Goal: Transaction & Acquisition: Purchase product/service

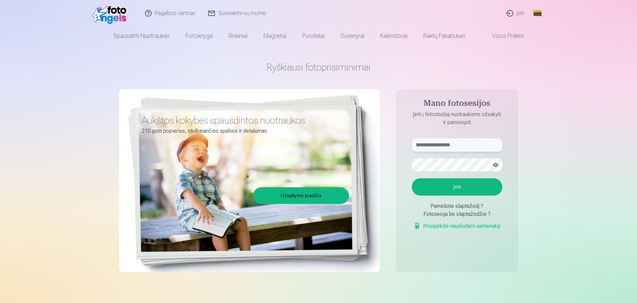
type input "**********"
click at [452, 187] on button "Įeiti" at bounding box center [457, 186] width 91 height 17
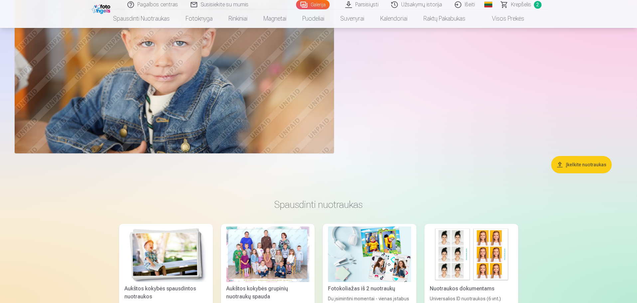
scroll to position [5858, 0]
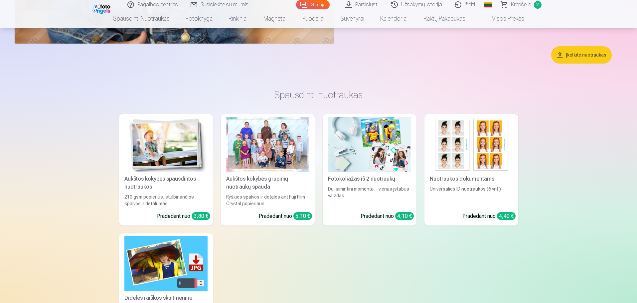
click at [272, 143] on div at bounding box center [267, 145] width 83 height 56
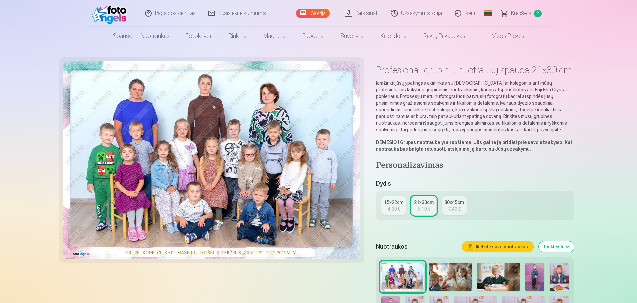
click at [396, 205] on div "15x22cm" at bounding box center [394, 202] width 20 height 7
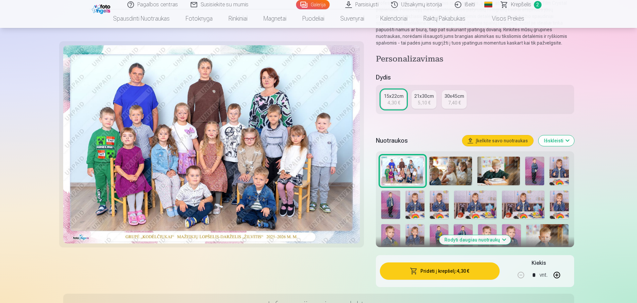
scroll to position [133, 0]
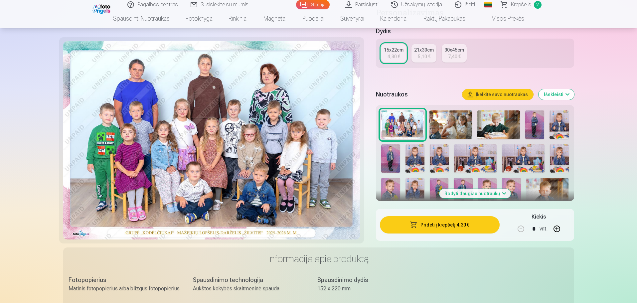
click at [425, 224] on button "Pridėti į krepšelį : 4,30 €" at bounding box center [439, 224] width 119 height 17
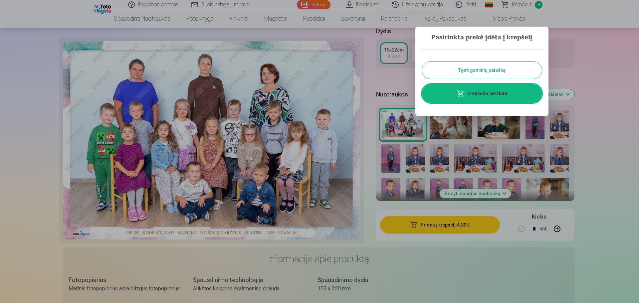
click at [442, 70] on button "Tęsti gaminių paiešką" at bounding box center [482, 70] width 120 height 17
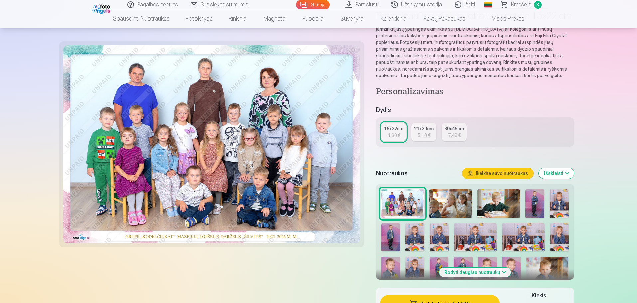
scroll to position [0, 0]
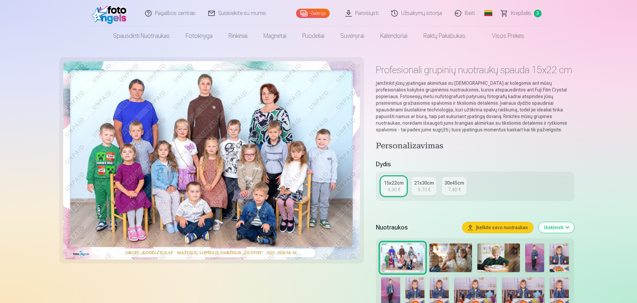
click at [524, 15] on span "Krepšelis" at bounding box center [521, 13] width 20 height 8
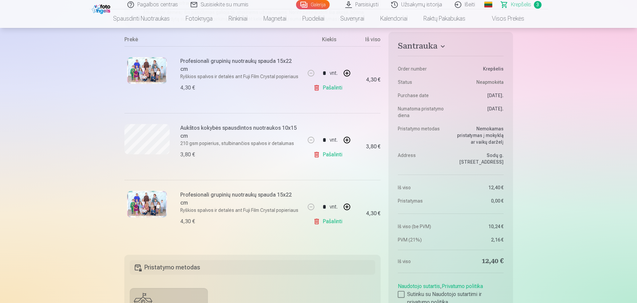
scroll to position [133, 0]
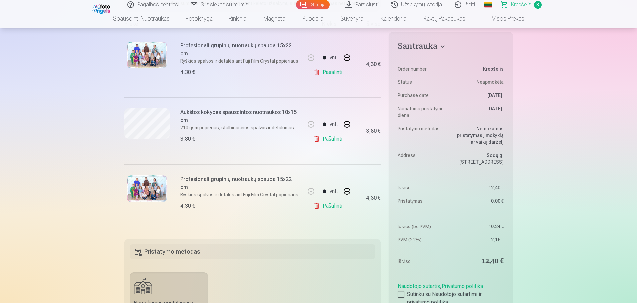
click at [317, 205] on link "Pašalinti" at bounding box center [330, 205] width 32 height 13
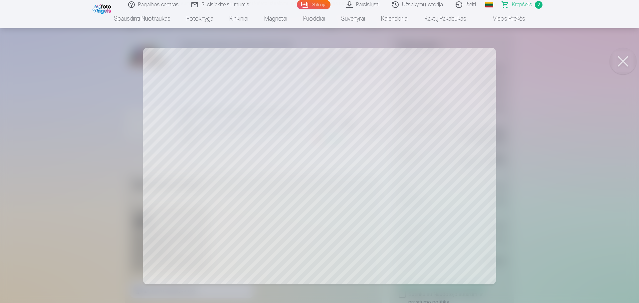
click at [620, 61] on button at bounding box center [623, 61] width 27 height 27
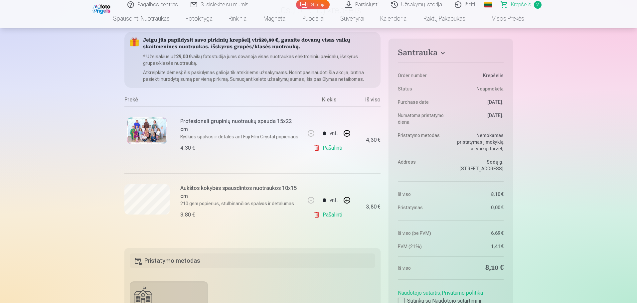
scroll to position [33, 0]
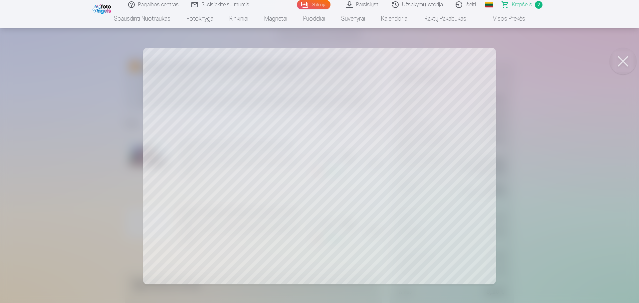
click at [625, 60] on button at bounding box center [623, 61] width 27 height 27
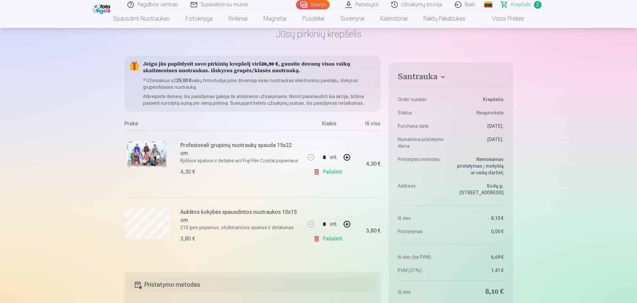
scroll to position [0, 0]
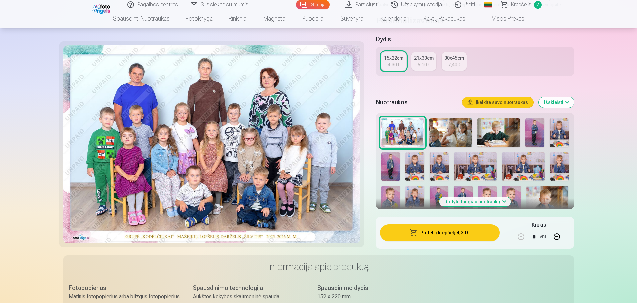
scroll to position [166, 0]
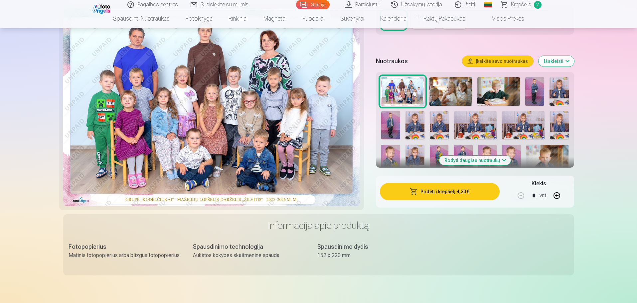
click at [533, 91] on img at bounding box center [535, 91] width 19 height 29
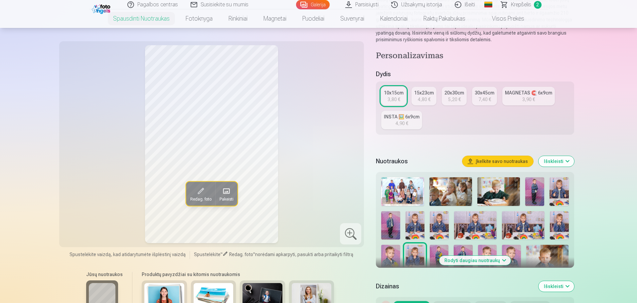
scroll to position [67, 0]
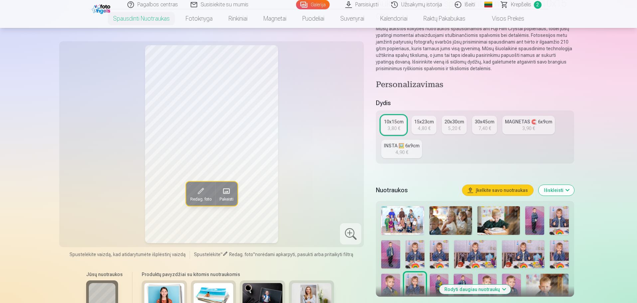
click at [444, 221] on img at bounding box center [451, 220] width 43 height 29
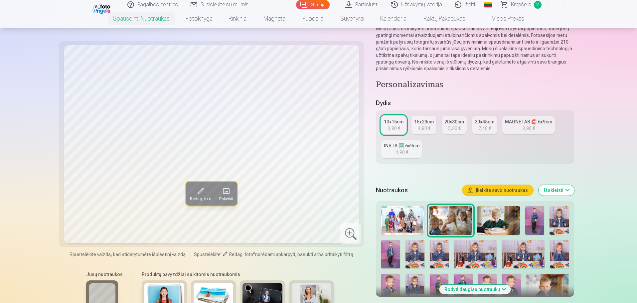
click at [498, 223] on img at bounding box center [499, 220] width 43 height 29
click at [537, 222] on img at bounding box center [535, 220] width 19 height 29
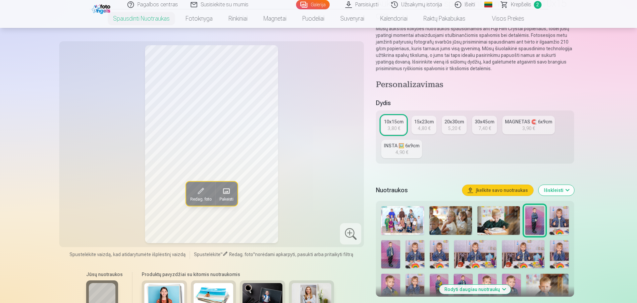
click at [558, 219] on img at bounding box center [559, 220] width 19 height 29
click at [396, 252] on img at bounding box center [390, 254] width 19 height 28
click at [414, 253] on img at bounding box center [415, 254] width 19 height 28
click at [437, 255] on img at bounding box center [439, 254] width 19 height 28
click at [471, 252] on img at bounding box center [475, 254] width 43 height 28
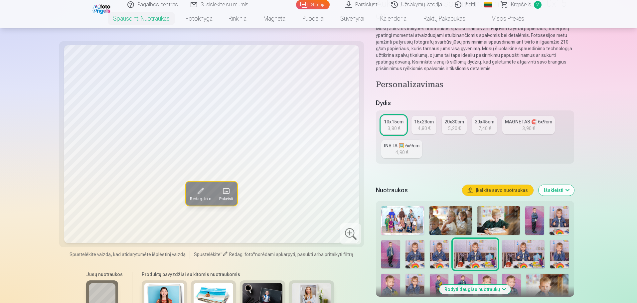
click at [524, 257] on img at bounding box center [523, 254] width 43 height 28
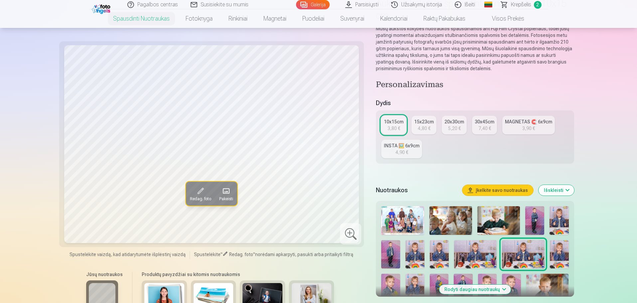
click at [553, 249] on img at bounding box center [559, 254] width 19 height 28
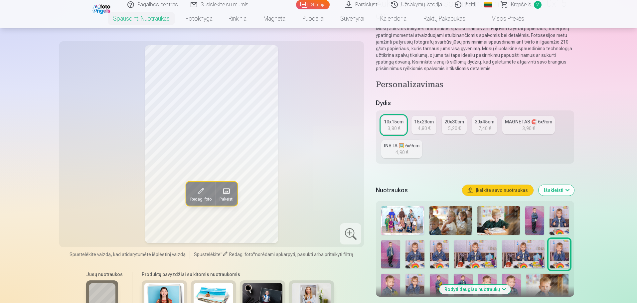
click at [388, 281] on img at bounding box center [390, 288] width 19 height 28
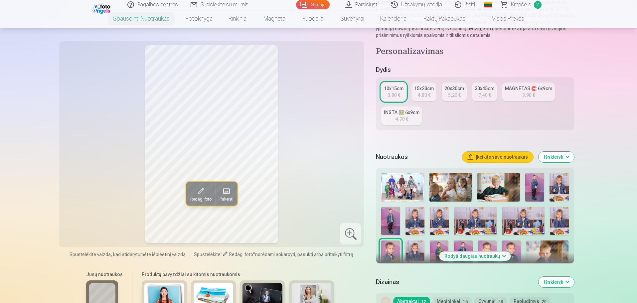
click at [413, 248] on img at bounding box center [415, 255] width 19 height 28
click at [435, 247] on img at bounding box center [439, 255] width 19 height 28
click at [464, 243] on img at bounding box center [463, 255] width 19 height 28
click at [488, 245] on img at bounding box center [487, 255] width 19 height 28
click at [510, 247] on img at bounding box center [511, 255] width 19 height 28
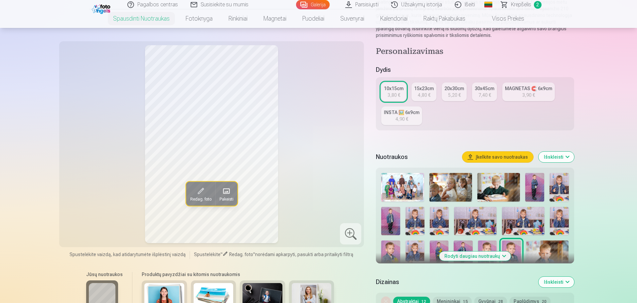
click at [551, 256] on img at bounding box center [548, 255] width 42 height 28
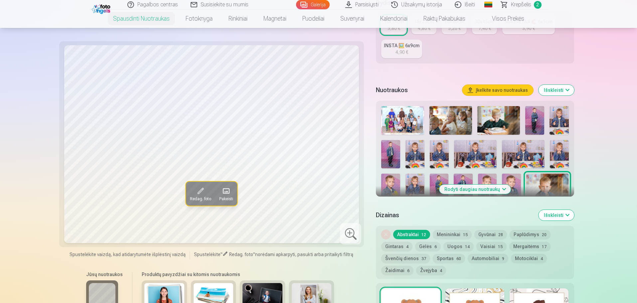
scroll to position [166, 0]
click at [554, 120] on img at bounding box center [559, 121] width 19 height 29
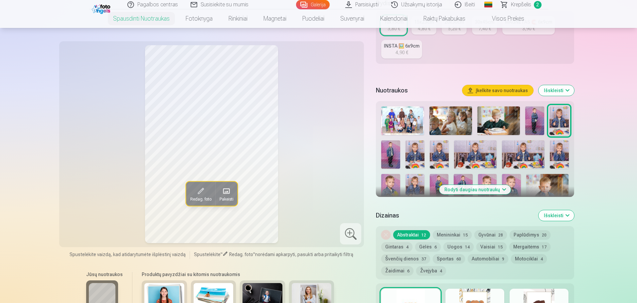
click at [435, 156] on img at bounding box center [439, 154] width 19 height 28
click at [466, 157] on img at bounding box center [475, 154] width 43 height 28
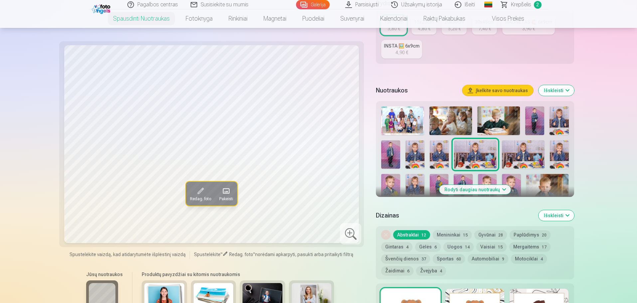
click at [523, 158] on img at bounding box center [523, 154] width 43 height 28
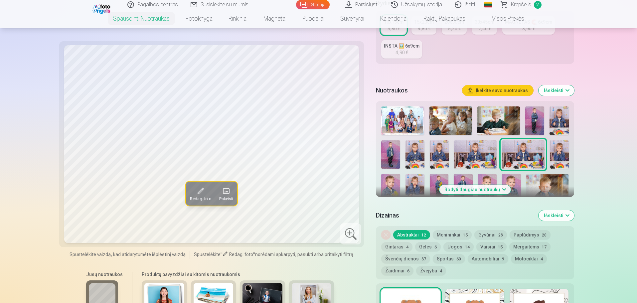
click at [566, 116] on img at bounding box center [559, 121] width 19 height 29
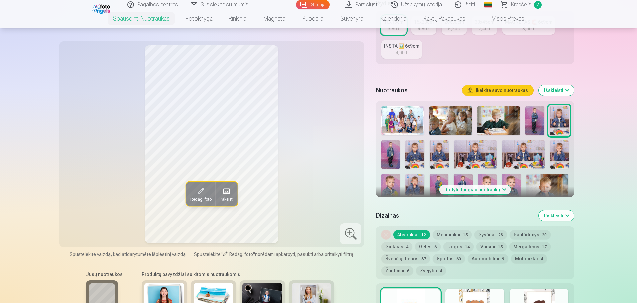
click at [522, 152] on img at bounding box center [523, 154] width 43 height 28
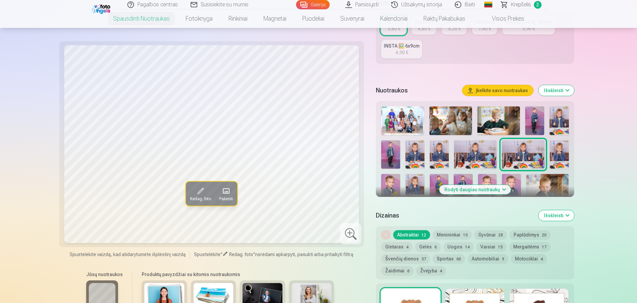
click at [560, 120] on img at bounding box center [559, 121] width 19 height 29
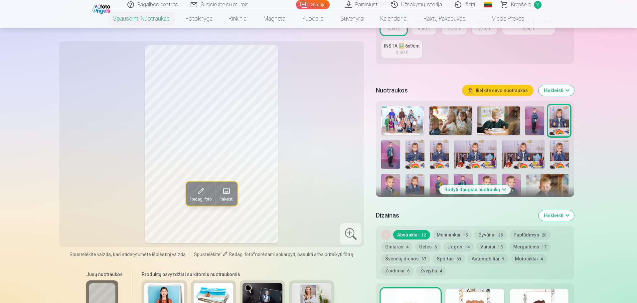
click at [556, 149] on img at bounding box center [559, 154] width 19 height 28
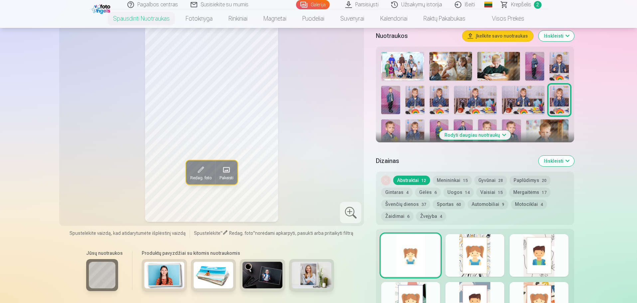
scroll to position [233, 0]
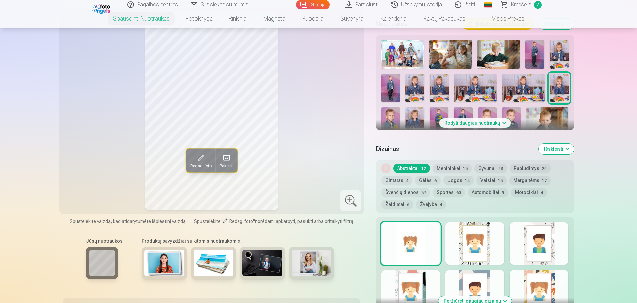
click at [414, 117] on img at bounding box center [415, 122] width 19 height 28
click at [511, 113] on img at bounding box center [511, 122] width 19 height 28
click at [548, 114] on img at bounding box center [548, 122] width 42 height 28
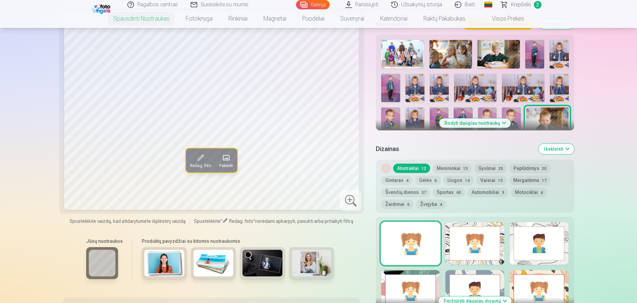
scroll to position [200, 0]
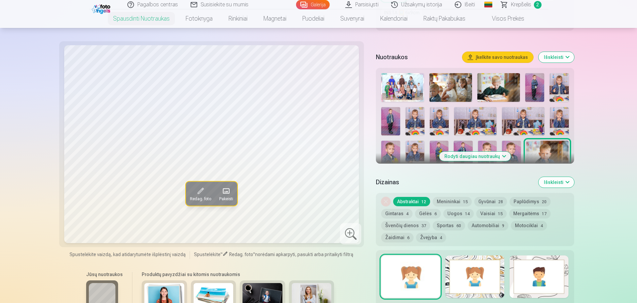
click at [533, 98] on img at bounding box center [535, 87] width 19 height 29
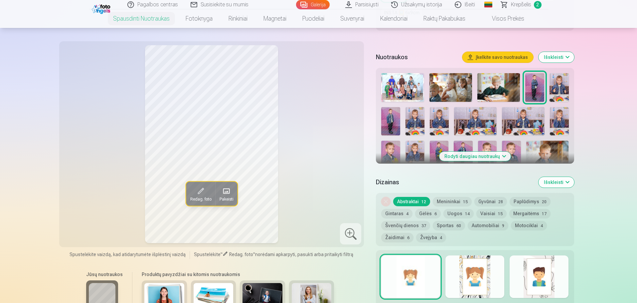
click at [555, 87] on img at bounding box center [559, 87] width 19 height 29
click at [389, 116] on img at bounding box center [390, 121] width 19 height 28
click at [413, 120] on img at bounding box center [415, 121] width 19 height 28
click at [432, 122] on img at bounding box center [439, 121] width 19 height 28
click at [467, 121] on img at bounding box center [475, 121] width 43 height 28
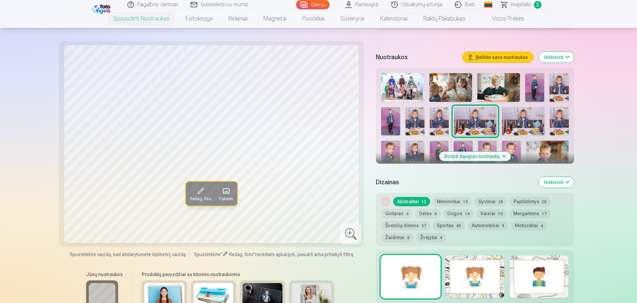
click at [523, 119] on img at bounding box center [523, 121] width 43 height 28
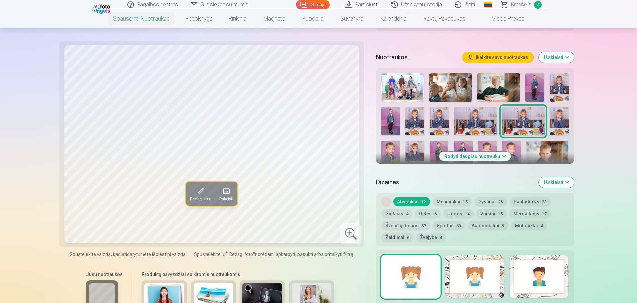
click at [556, 117] on img at bounding box center [559, 121] width 19 height 28
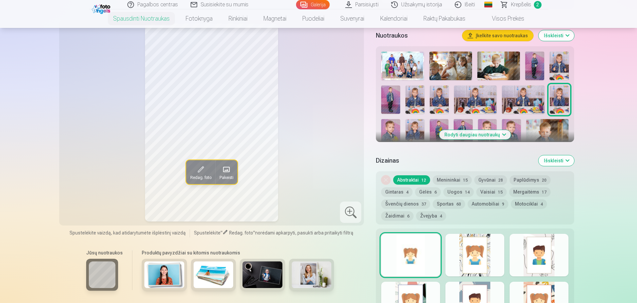
scroll to position [233, 0]
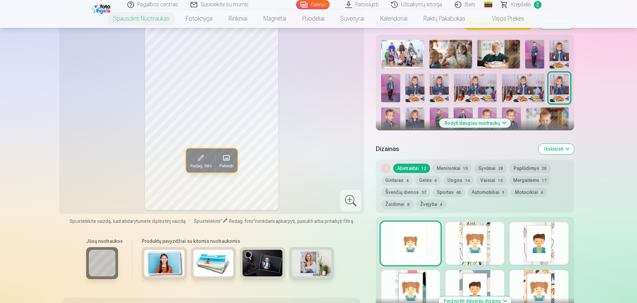
click at [414, 112] on img at bounding box center [415, 122] width 19 height 28
click at [555, 87] on img at bounding box center [559, 88] width 19 height 28
click at [406, 116] on img at bounding box center [415, 122] width 19 height 28
click at [553, 86] on img at bounding box center [559, 88] width 19 height 28
click at [204, 159] on span at bounding box center [200, 157] width 11 height 11
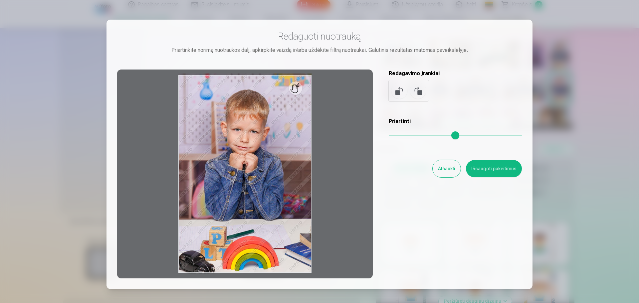
click at [443, 170] on button "Atšaukti" at bounding box center [447, 168] width 28 height 17
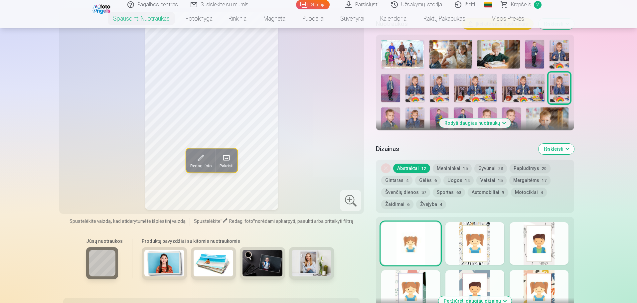
click at [532, 83] on img at bounding box center [523, 88] width 43 height 28
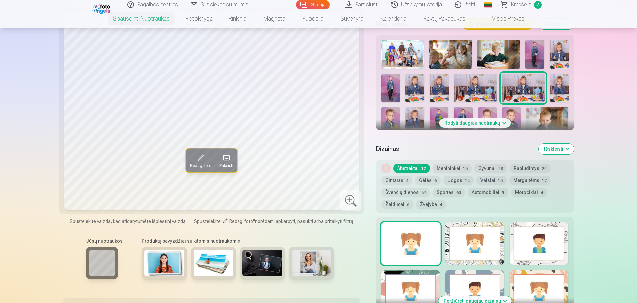
click at [560, 84] on img at bounding box center [559, 88] width 19 height 28
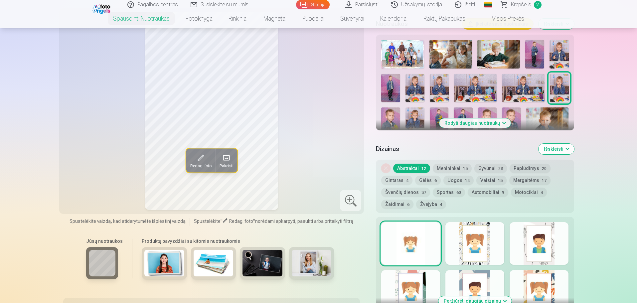
click at [411, 115] on img at bounding box center [415, 122] width 19 height 28
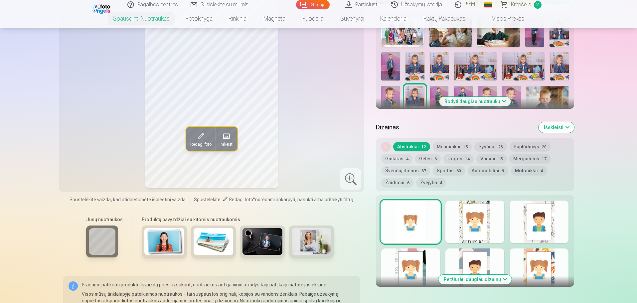
scroll to position [266, 0]
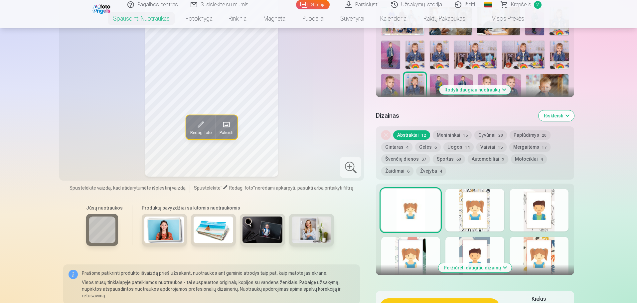
click at [451, 136] on button "Menininkai 15" at bounding box center [452, 134] width 39 height 9
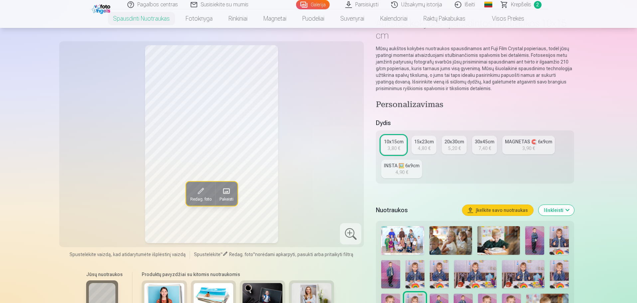
scroll to position [33, 0]
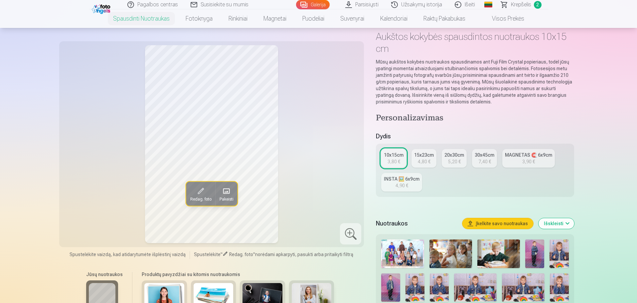
click at [518, 157] on div "MAGNETAS 🧲 6x9cm" at bounding box center [528, 155] width 47 height 7
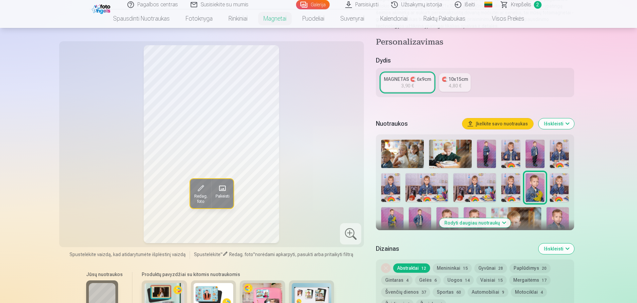
scroll to position [133, 0]
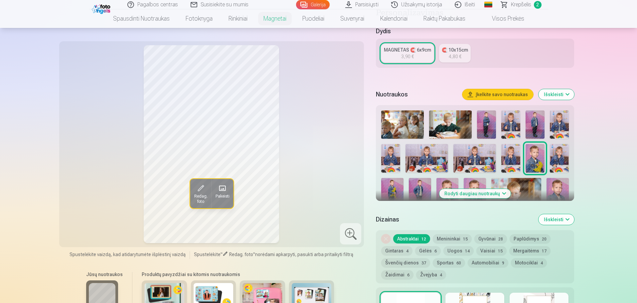
click at [509, 156] on img at bounding box center [511, 158] width 19 height 28
click at [556, 158] on img at bounding box center [559, 158] width 19 height 28
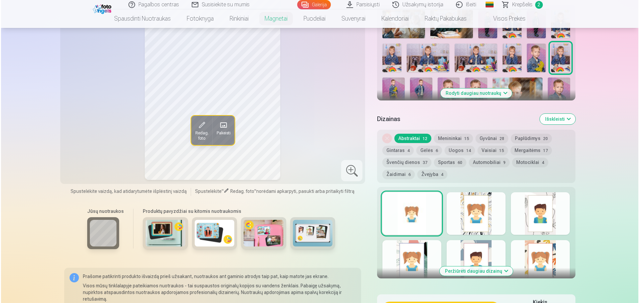
scroll to position [266, 0]
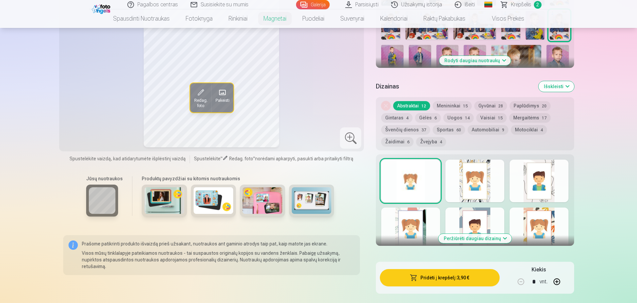
click at [432, 277] on button "Pridėti į krepšelį : 3,90 €" at bounding box center [439, 277] width 119 height 17
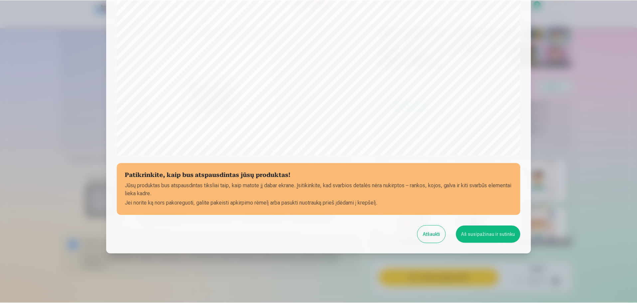
scroll to position [176, 0]
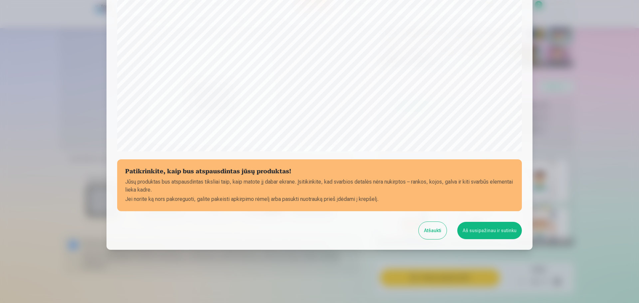
click at [476, 235] on button "Aš susipažinau ir sutinku" at bounding box center [489, 230] width 65 height 17
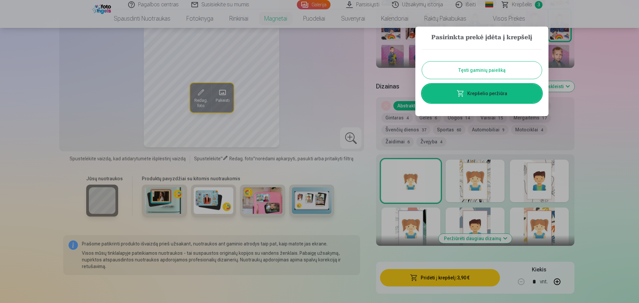
click at [344, 95] on div at bounding box center [319, 151] width 639 height 303
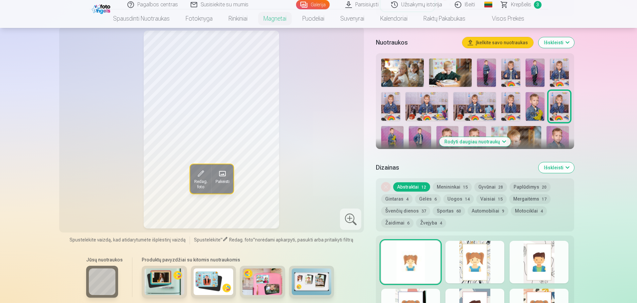
scroll to position [200, 0]
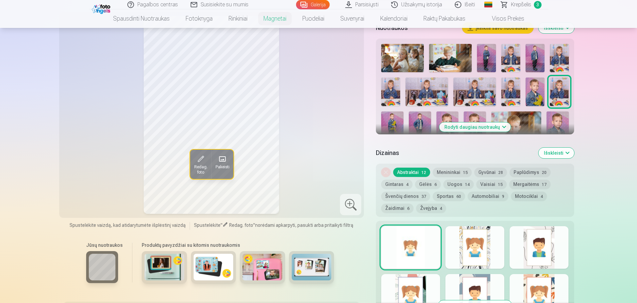
click at [418, 119] on img at bounding box center [420, 127] width 22 height 33
click at [536, 57] on img at bounding box center [535, 58] width 19 height 28
click at [488, 61] on img at bounding box center [486, 58] width 19 height 28
click at [417, 113] on img at bounding box center [420, 127] width 22 height 33
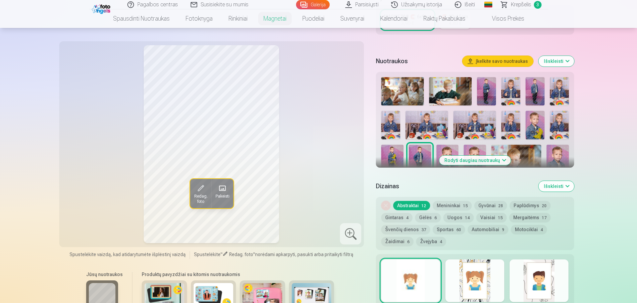
click at [486, 91] on img at bounding box center [486, 91] width 19 height 28
click at [419, 156] on img at bounding box center [420, 161] width 22 height 33
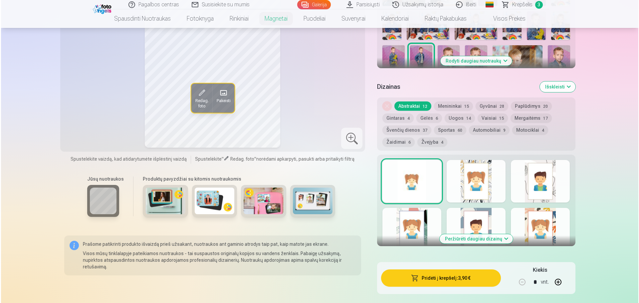
scroll to position [266, 0]
click at [456, 276] on button "Pridėti į krepšelį : 3,90 €" at bounding box center [439, 277] width 119 height 17
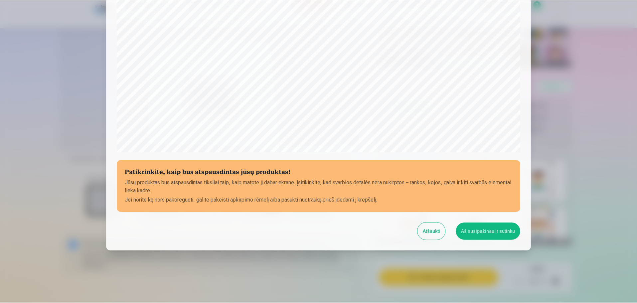
scroll to position [176, 0]
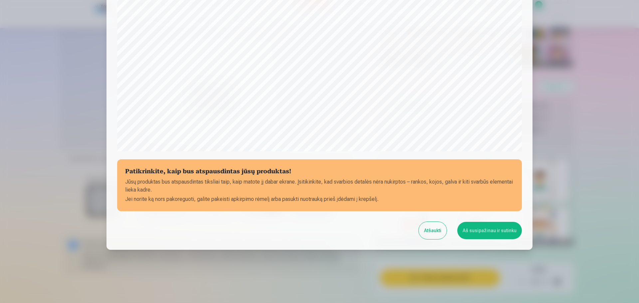
click at [477, 229] on button "Aš susipažinau ir sutinku" at bounding box center [489, 230] width 65 height 17
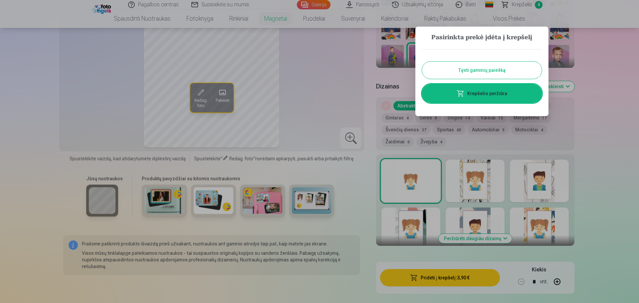
click at [91, 124] on div at bounding box center [319, 151] width 639 height 303
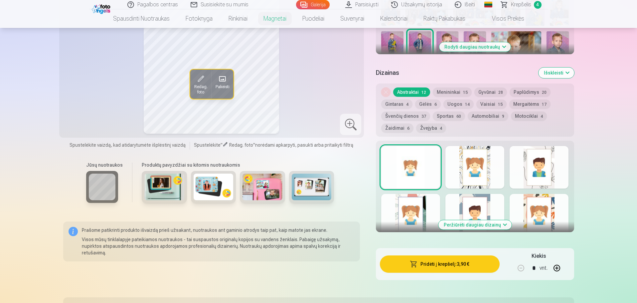
scroll to position [300, 0]
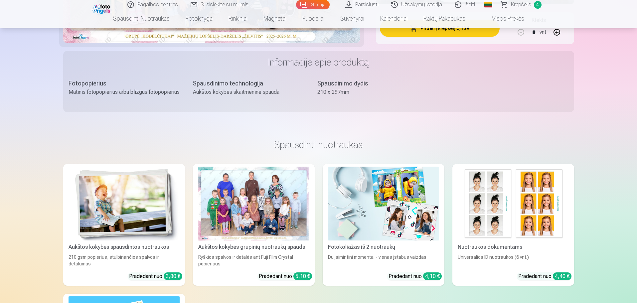
scroll to position [366, 0]
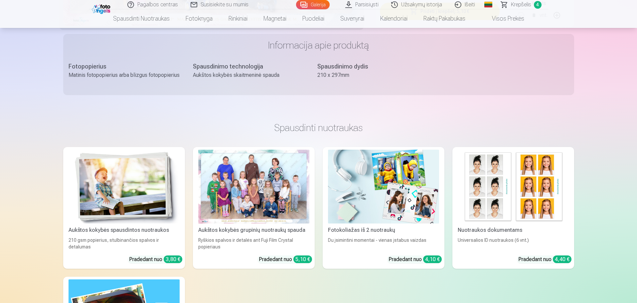
click at [378, 191] on img at bounding box center [383, 187] width 111 height 74
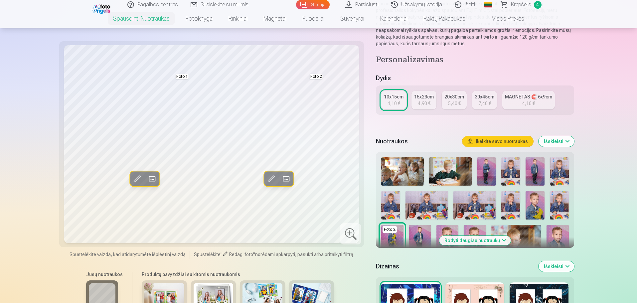
scroll to position [100, 0]
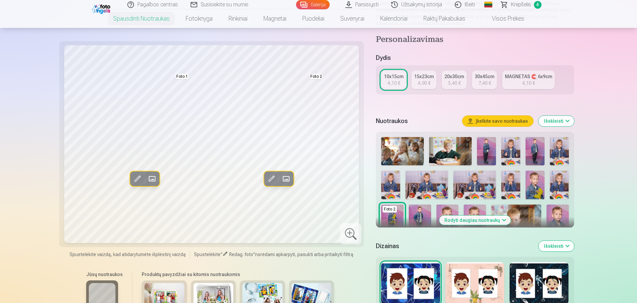
click at [419, 211] on img at bounding box center [420, 221] width 22 height 33
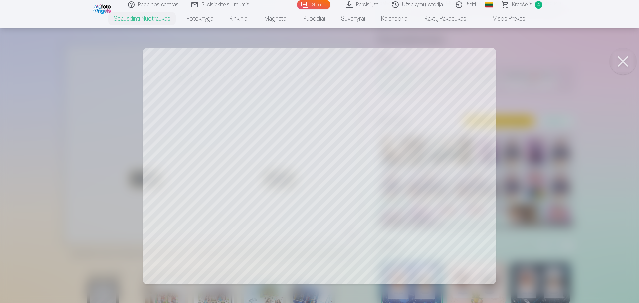
click at [621, 61] on button at bounding box center [623, 61] width 27 height 27
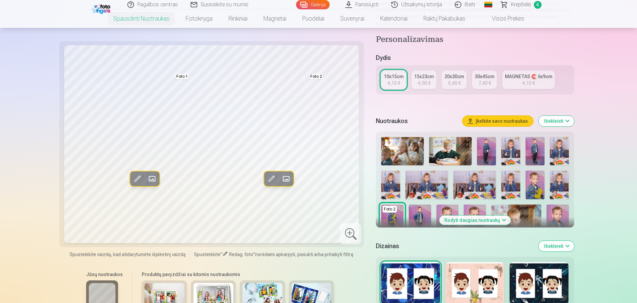
click at [556, 181] on img at bounding box center [559, 185] width 19 height 28
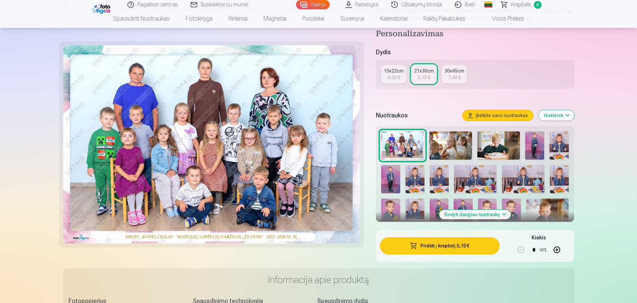
scroll to position [133, 0]
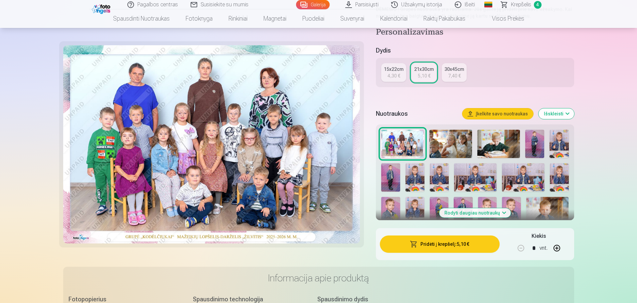
click at [387, 200] on img at bounding box center [390, 211] width 19 height 28
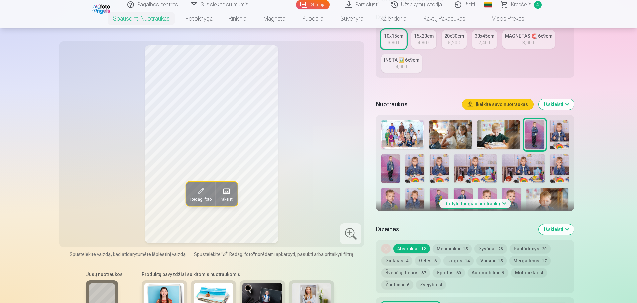
scroll to position [166, 0]
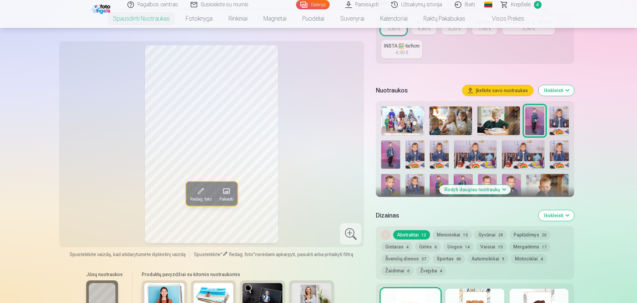
click at [392, 190] on img at bounding box center [390, 188] width 19 height 28
click at [405, 187] on div at bounding box center [475, 207] width 193 height 206
click at [438, 186] on img at bounding box center [439, 188] width 19 height 28
click at [462, 174] on img at bounding box center [463, 188] width 19 height 28
click at [484, 179] on img at bounding box center [487, 188] width 19 height 28
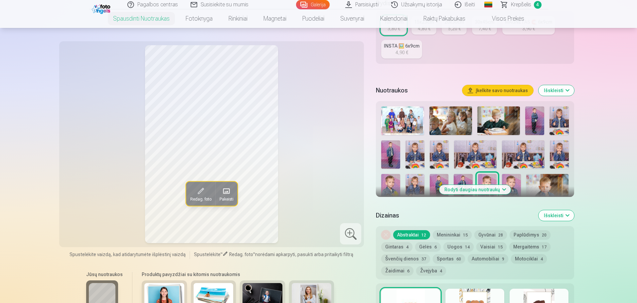
click at [516, 180] on img at bounding box center [511, 188] width 19 height 28
click at [534, 180] on img at bounding box center [548, 188] width 42 height 28
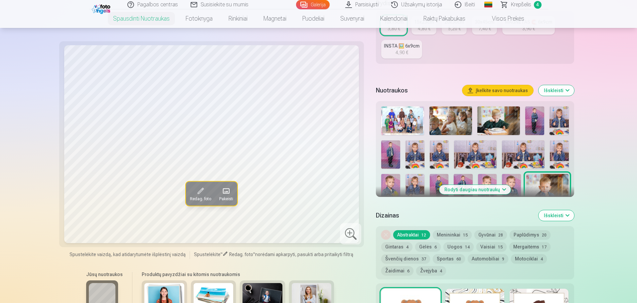
scroll to position [200, 0]
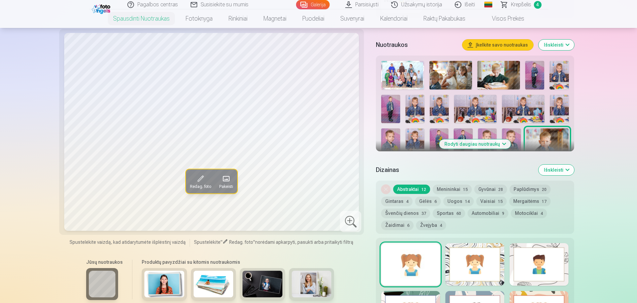
scroll to position [213, 0]
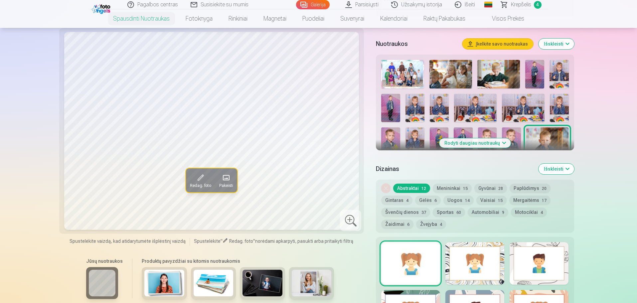
click at [494, 139] on button "Rodyti daugiau nuotraukų" at bounding box center [475, 142] width 72 height 9
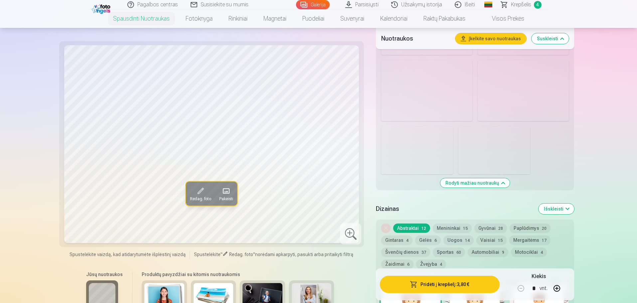
scroll to position [712, 0]
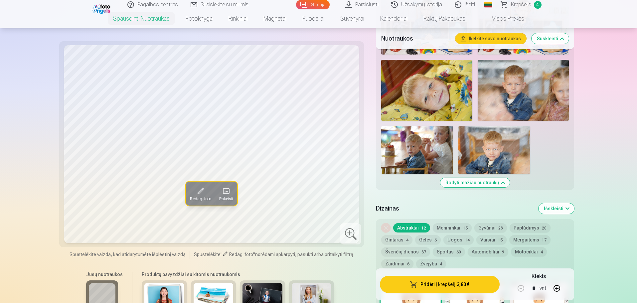
click at [472, 155] on img at bounding box center [495, 150] width 72 height 48
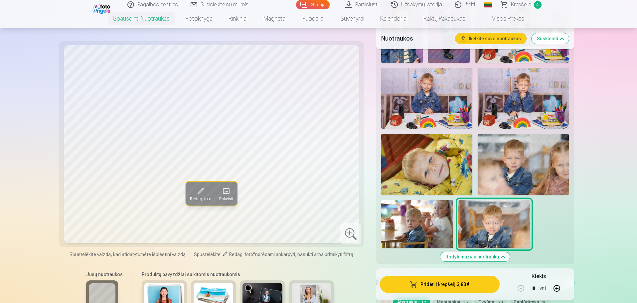
scroll to position [612, 0]
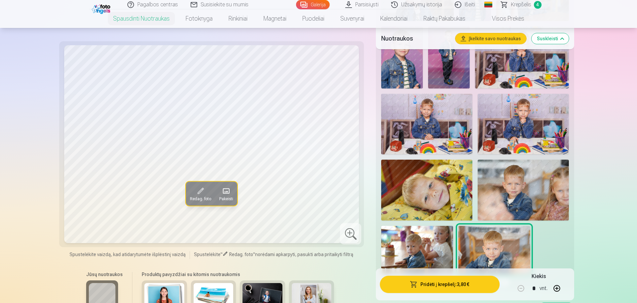
click at [447, 124] on img at bounding box center [426, 124] width 91 height 61
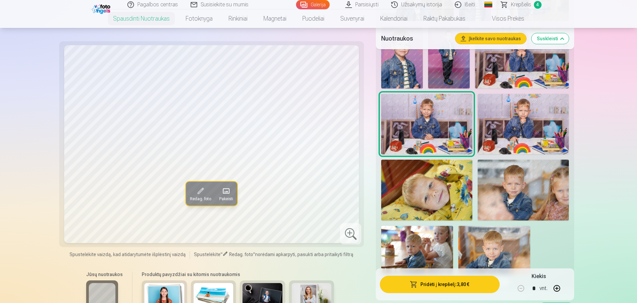
click at [534, 119] on img at bounding box center [523, 124] width 91 height 61
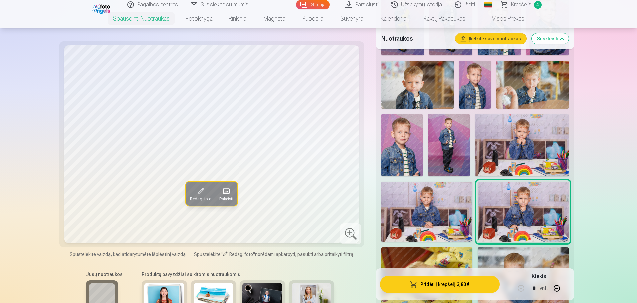
scroll to position [513, 0]
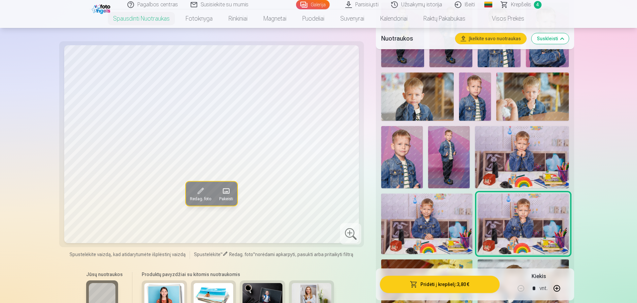
click at [475, 101] on img at bounding box center [475, 97] width 32 height 48
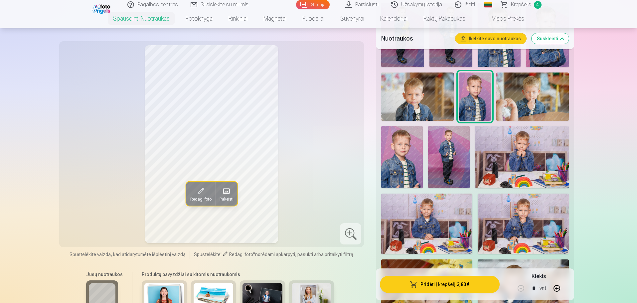
click at [506, 101] on img at bounding box center [533, 97] width 72 height 48
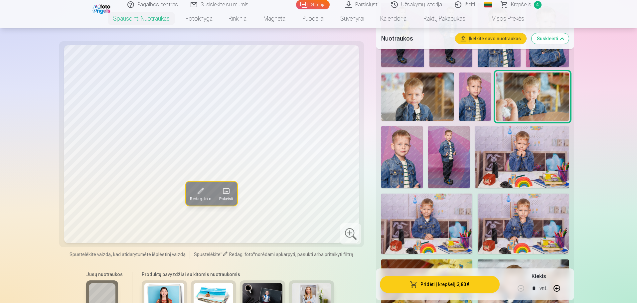
click at [482, 98] on img at bounding box center [475, 97] width 32 height 48
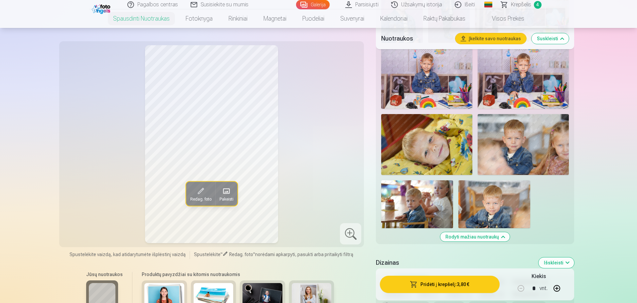
scroll to position [646, 0]
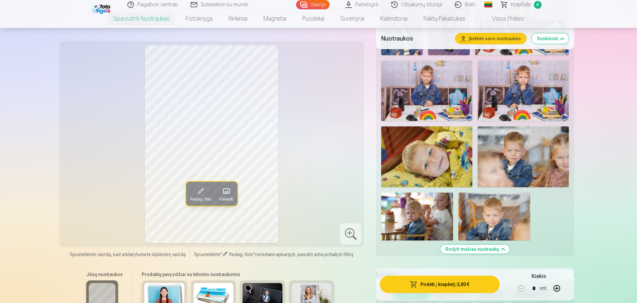
click at [455, 168] on img at bounding box center [426, 156] width 91 height 61
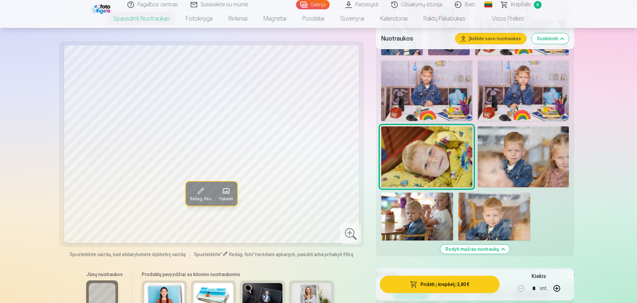
click at [502, 162] on img at bounding box center [523, 156] width 91 height 61
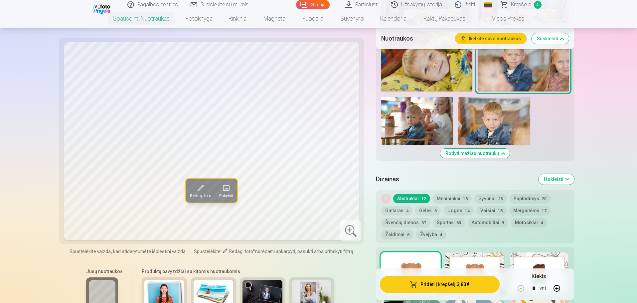
scroll to position [746, 0]
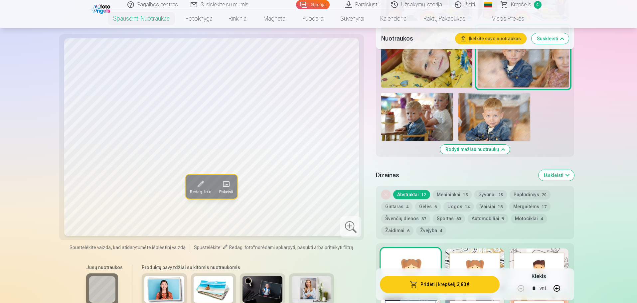
click at [489, 127] on img at bounding box center [495, 117] width 72 height 48
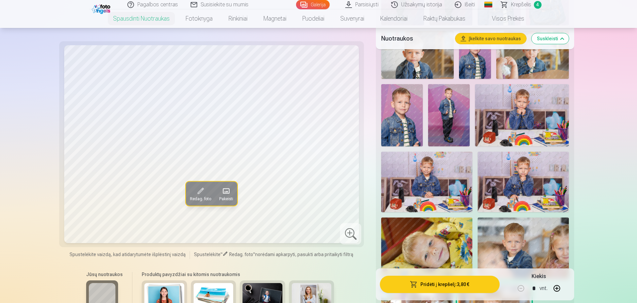
scroll to position [446, 0]
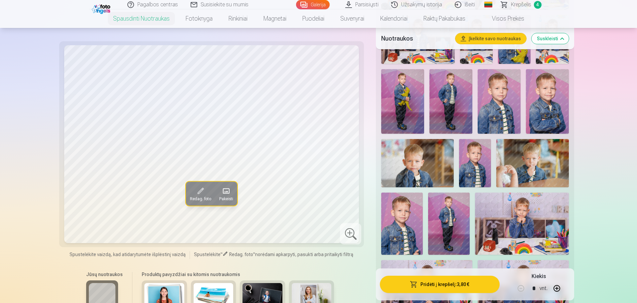
click at [517, 6] on span "Krepšelis" at bounding box center [521, 5] width 20 height 8
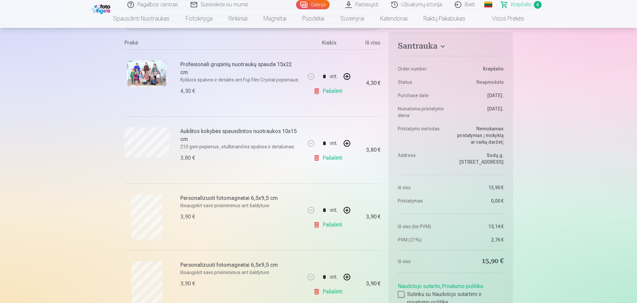
scroll to position [133, 0]
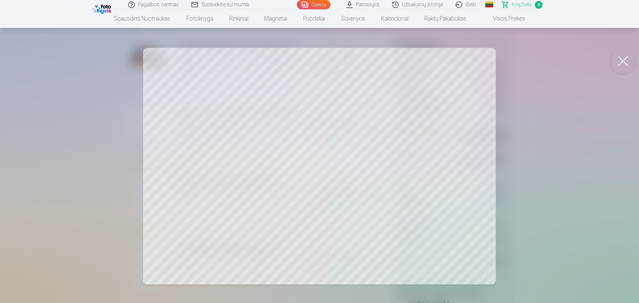
click at [620, 62] on button at bounding box center [623, 61] width 27 height 27
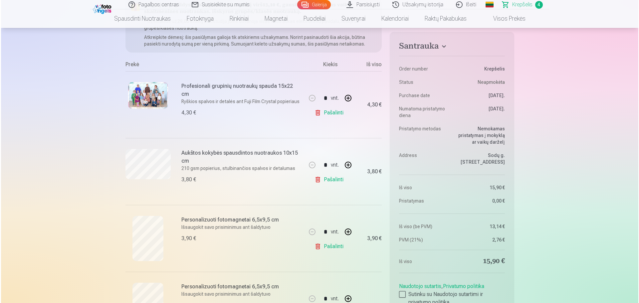
scroll to position [0, 0]
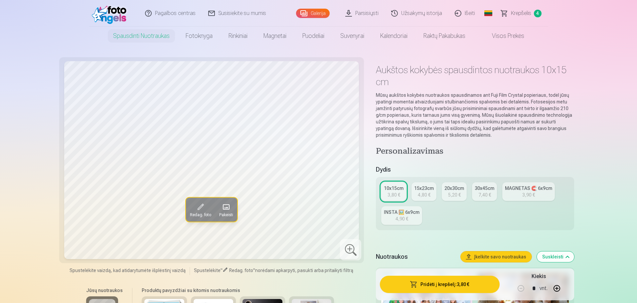
click at [458, 284] on button "Pridėti į krepšelį : 3,80 €" at bounding box center [439, 284] width 119 height 17
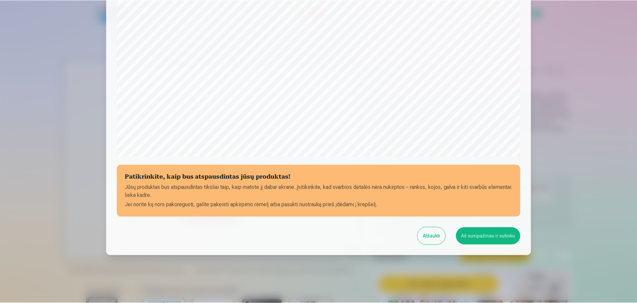
scroll to position [176, 0]
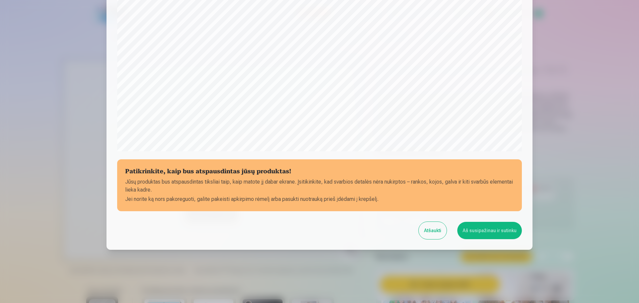
click at [496, 230] on button "Aš susipažinau ir sutinku" at bounding box center [489, 230] width 65 height 17
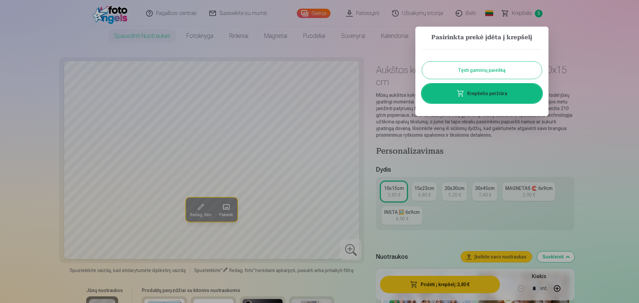
click at [470, 93] on link "Krepšelio peržiūra" at bounding box center [482, 93] width 120 height 19
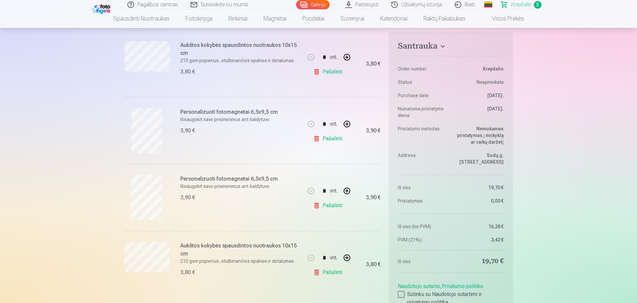
scroll to position [200, 0]
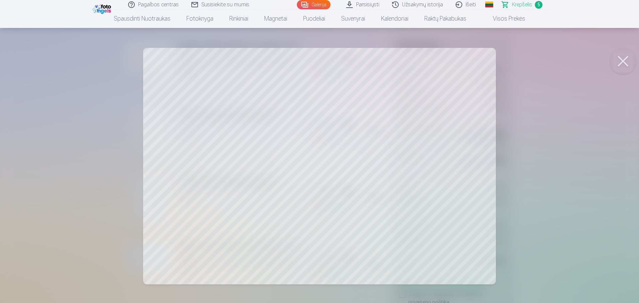
click at [624, 59] on button at bounding box center [623, 61] width 27 height 27
click at [622, 57] on button at bounding box center [623, 61] width 27 height 27
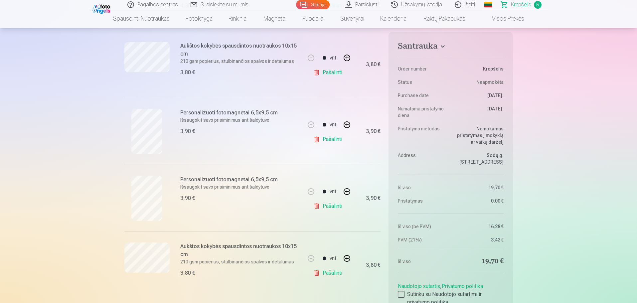
click at [334, 73] on link "Pašalinti" at bounding box center [330, 72] width 32 height 13
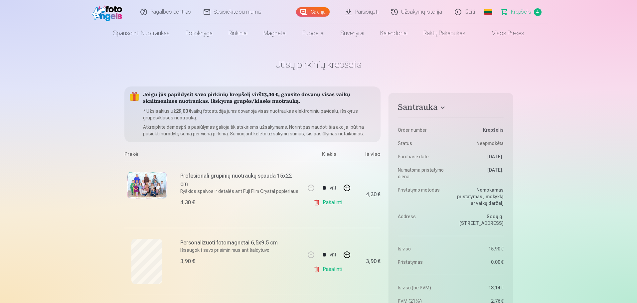
scroll to position [0, 0]
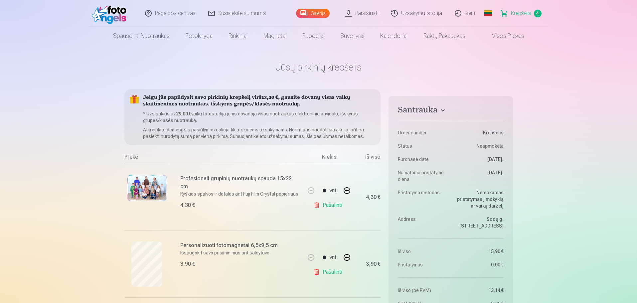
click at [508, 12] on link "Krepšelis 4" at bounding box center [521, 13] width 53 height 27
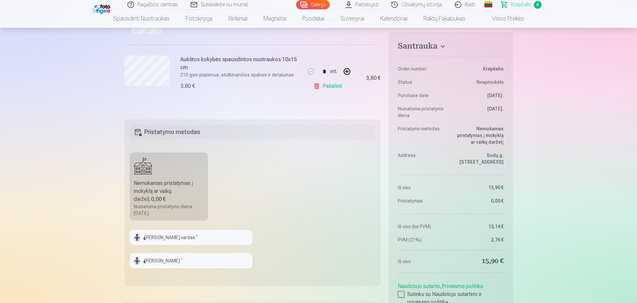
scroll to position [366, 0]
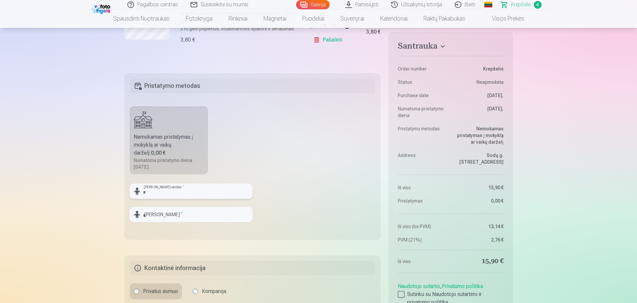
click at [173, 190] on input "text" at bounding box center [191, 191] width 123 height 15
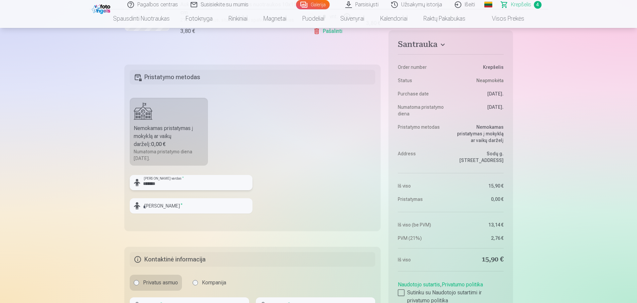
scroll to position [399, 0]
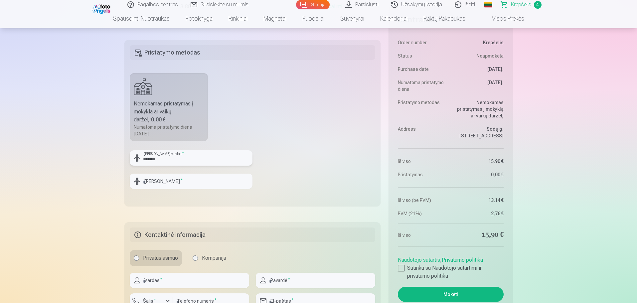
type input "*******"
click at [145, 179] on input "text" at bounding box center [191, 181] width 123 height 15
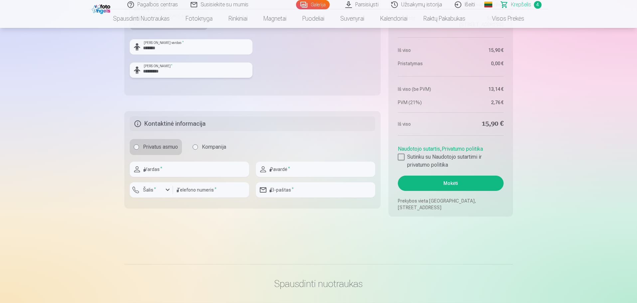
scroll to position [533, 0]
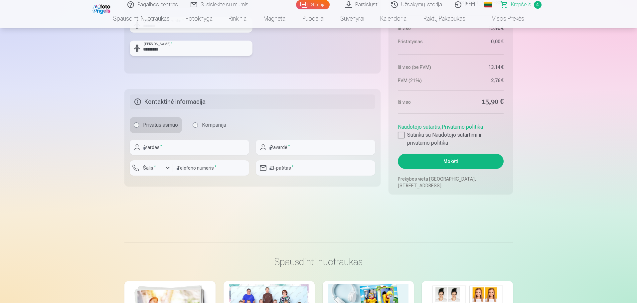
type input "*********"
click at [159, 146] on input "text" at bounding box center [189, 147] width 119 height 15
type input "*****"
type input "********"
type input "*********"
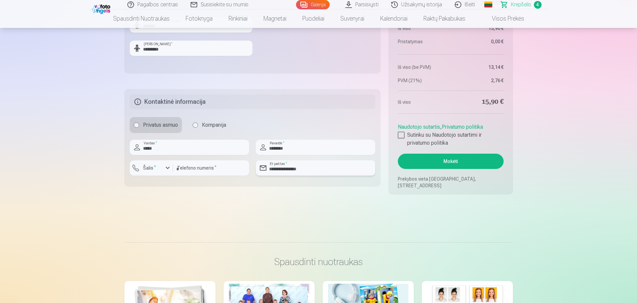
click at [281, 169] on input "**********" at bounding box center [315, 167] width 119 height 15
drag, startPoint x: 313, startPoint y: 169, endPoint x: 279, endPoint y: 169, distance: 33.6
click at [279, 169] on input "**********" at bounding box center [315, 167] width 119 height 15
type input "**********"
click at [403, 135] on div at bounding box center [401, 135] width 7 height 7
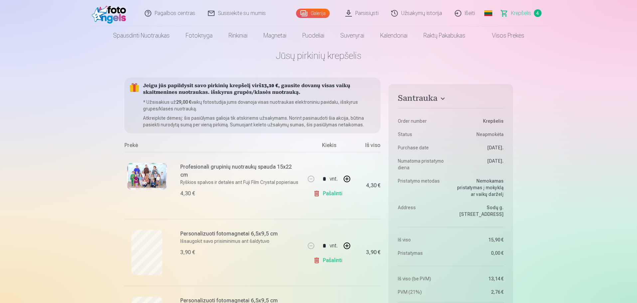
scroll to position [0, 0]
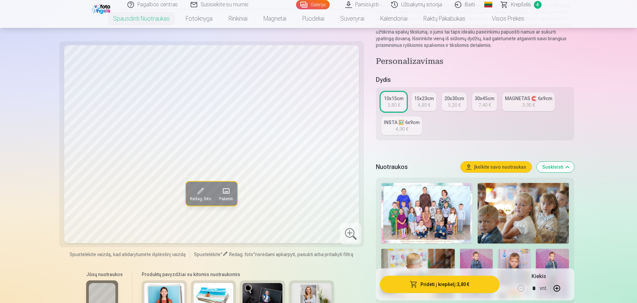
scroll to position [100, 0]
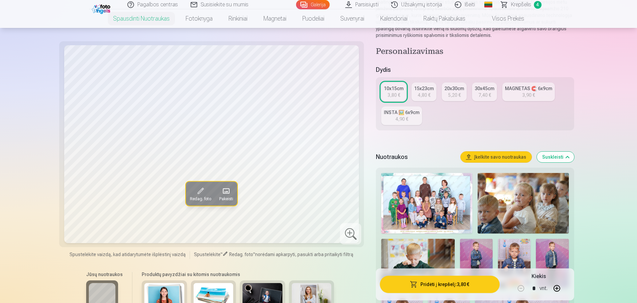
click at [500, 208] on img at bounding box center [523, 203] width 91 height 61
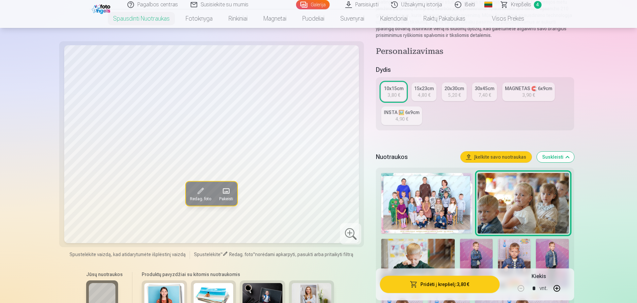
click at [427, 250] on img at bounding box center [418, 263] width 74 height 49
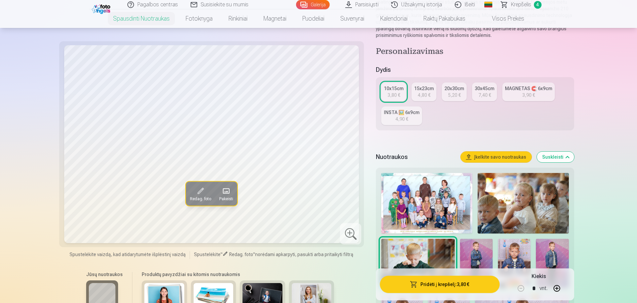
click at [474, 251] on img at bounding box center [476, 263] width 33 height 49
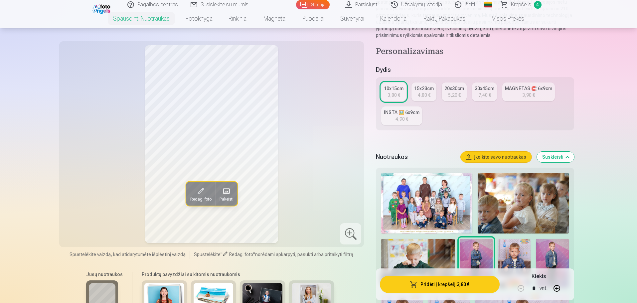
click at [511, 250] on img at bounding box center [514, 263] width 33 height 49
click at [558, 255] on img at bounding box center [552, 263] width 33 height 49
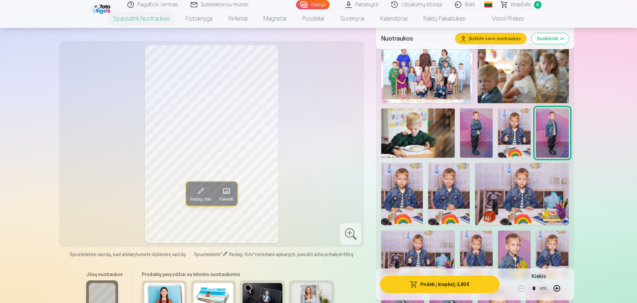
scroll to position [233, 0]
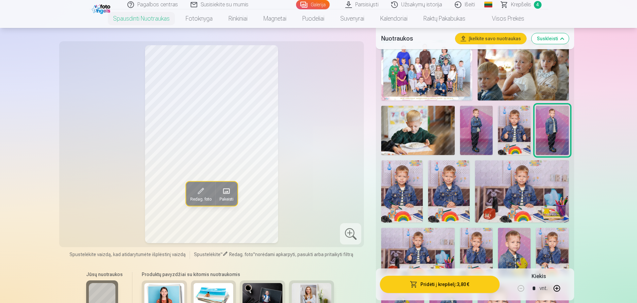
click at [411, 202] on img at bounding box center [402, 191] width 42 height 63
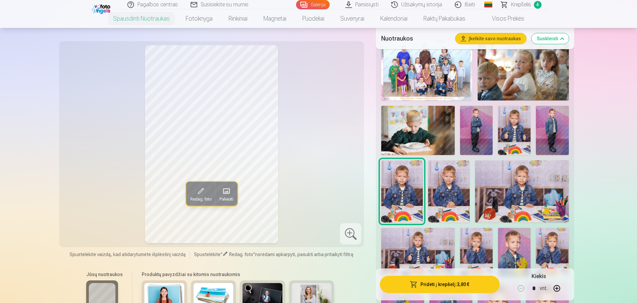
click at [447, 192] on img at bounding box center [449, 191] width 42 height 63
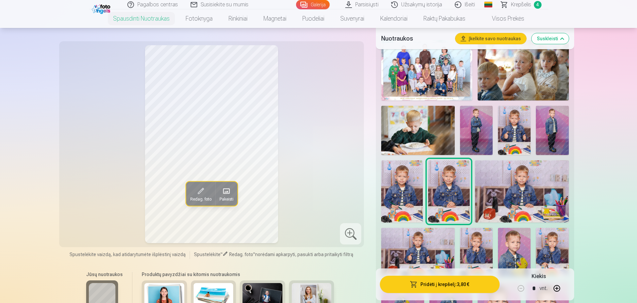
click at [509, 195] on img at bounding box center [522, 191] width 94 height 62
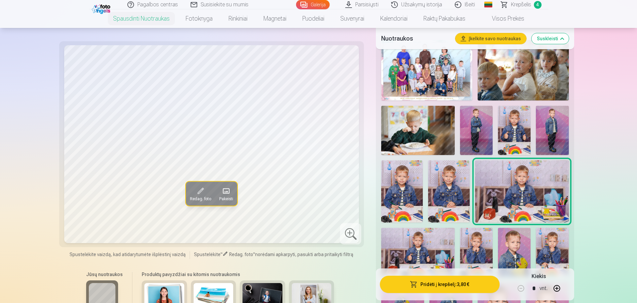
click at [410, 237] on img at bounding box center [418, 252] width 74 height 49
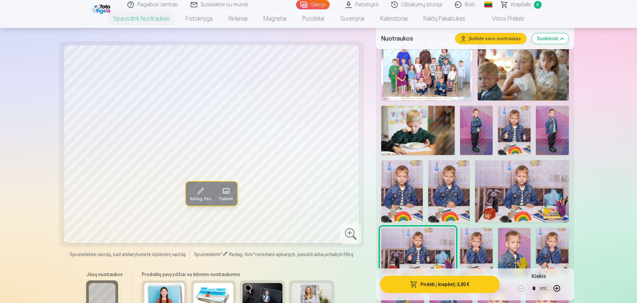
click at [485, 243] on img at bounding box center [476, 252] width 33 height 49
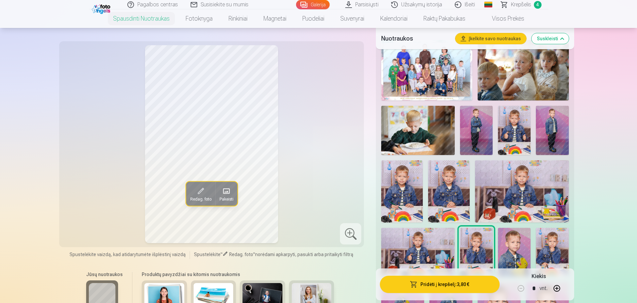
click at [530, 248] on img at bounding box center [514, 252] width 33 height 49
click at [542, 246] on img at bounding box center [552, 252] width 33 height 49
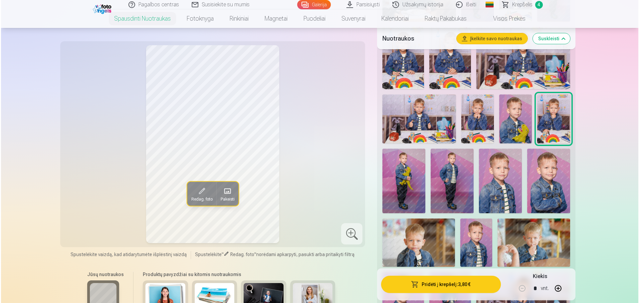
scroll to position [399, 0]
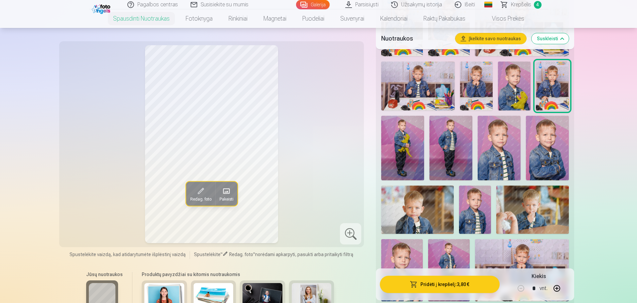
click at [449, 289] on button "Pridėti į krepšelį : 3,80 €" at bounding box center [439, 284] width 119 height 17
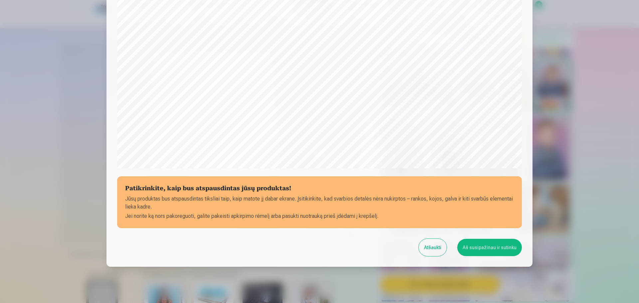
scroll to position [176, 0]
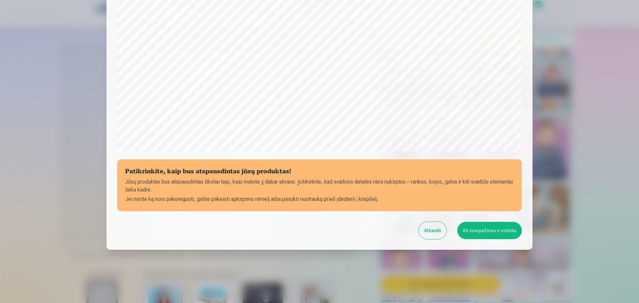
click at [498, 229] on button "Aš susipažinau ir sutinku" at bounding box center [489, 230] width 65 height 17
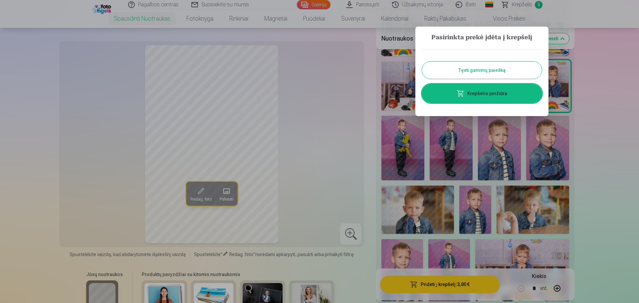
click at [489, 92] on link "Krepšelio peržiūra" at bounding box center [482, 93] width 120 height 19
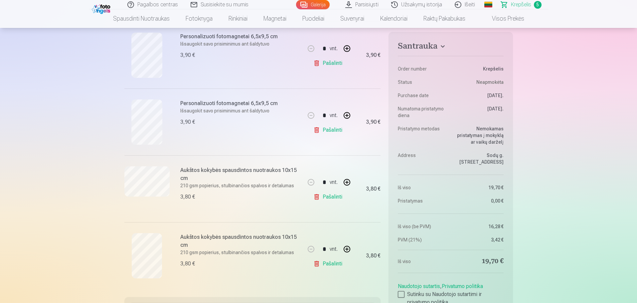
scroll to position [233, 0]
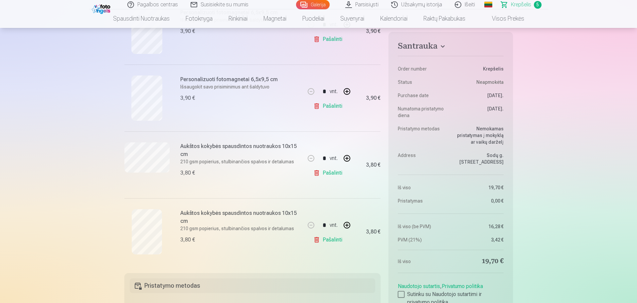
click at [330, 240] on link "Pašalinti" at bounding box center [330, 239] width 32 height 13
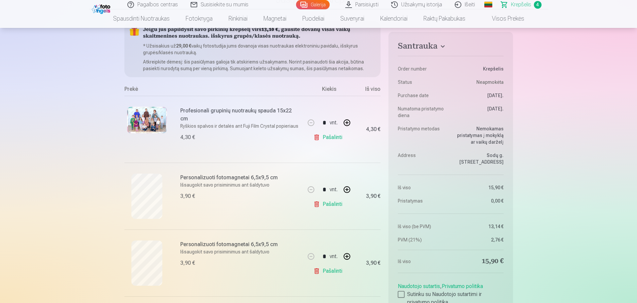
scroll to position [67, 0]
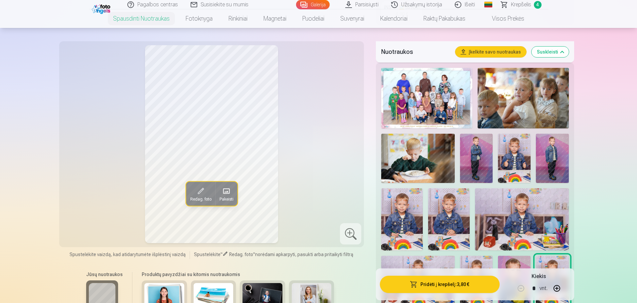
scroll to position [333, 0]
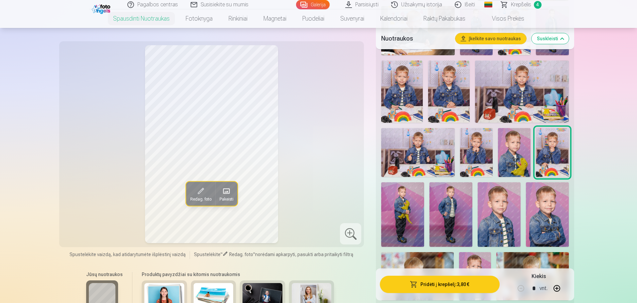
click at [441, 205] on img at bounding box center [451, 214] width 43 height 64
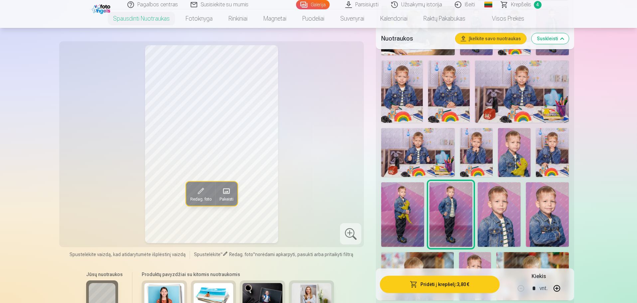
click at [476, 205] on div at bounding box center [475, 246] width 193 height 619
click at [532, 211] on img at bounding box center [547, 214] width 43 height 64
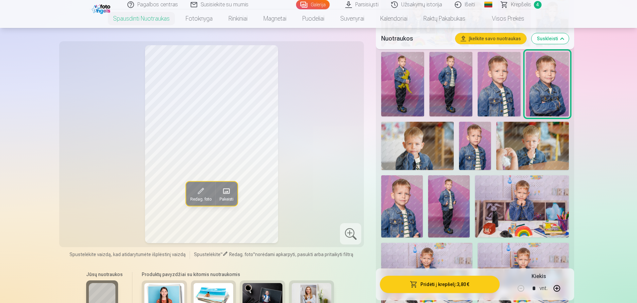
scroll to position [466, 0]
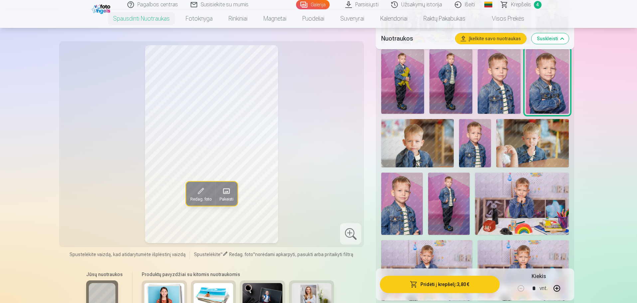
click at [535, 190] on img at bounding box center [522, 204] width 94 height 62
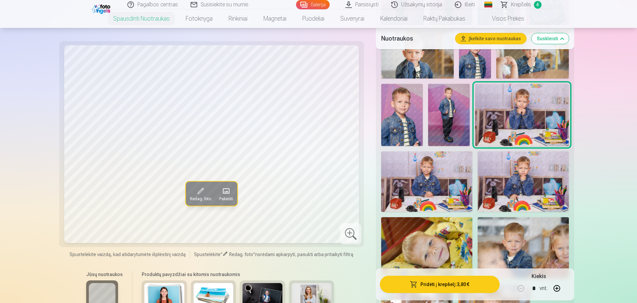
scroll to position [566, 0]
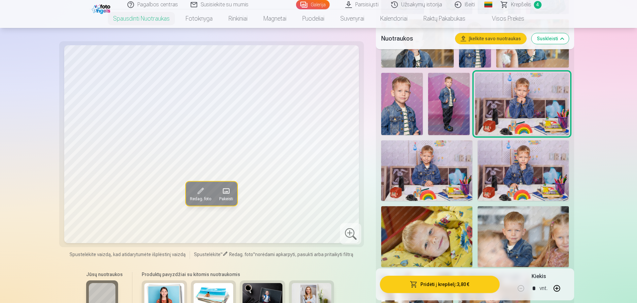
click at [428, 152] on img at bounding box center [426, 170] width 91 height 61
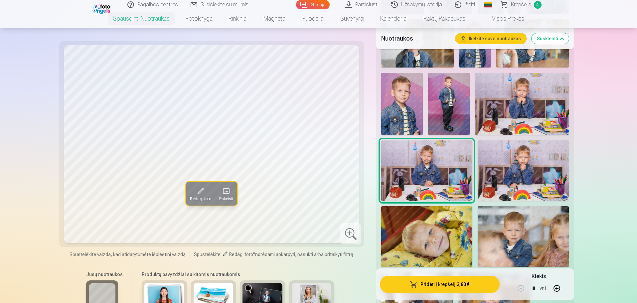
click at [514, 149] on img at bounding box center [523, 170] width 91 height 61
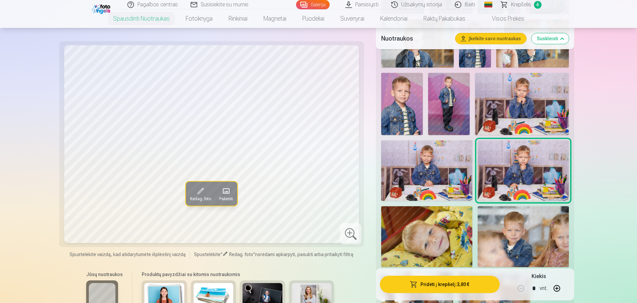
click at [517, 113] on img at bounding box center [522, 104] width 94 height 62
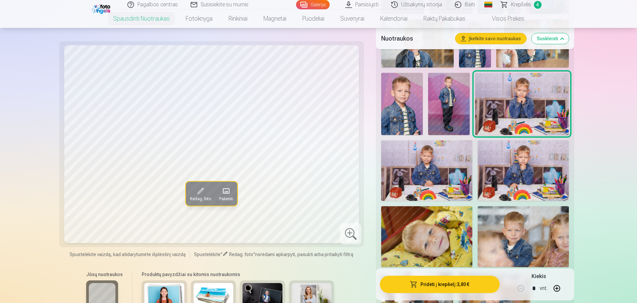
click at [536, 170] on img at bounding box center [523, 170] width 91 height 61
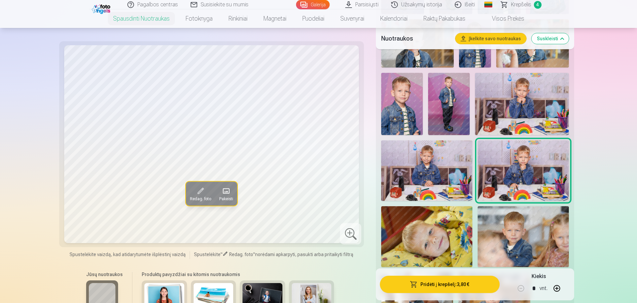
click at [528, 129] on img at bounding box center [522, 104] width 94 height 62
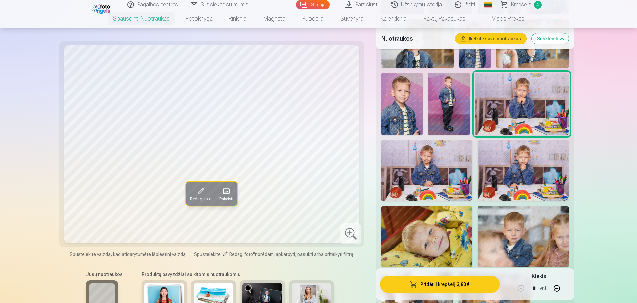
click at [517, 179] on img at bounding box center [523, 170] width 91 height 61
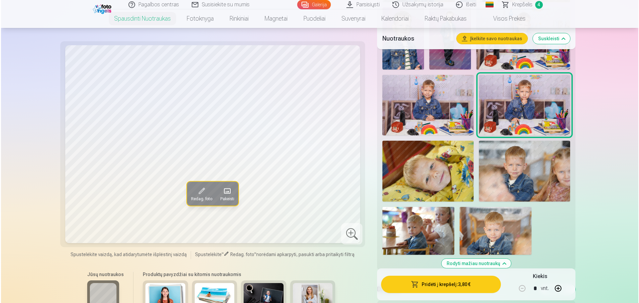
scroll to position [666, 0]
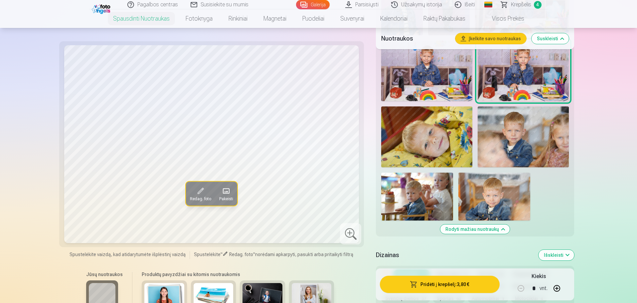
click at [439, 284] on button "Pridėti į krepšelį : 3,80 €" at bounding box center [439, 284] width 119 height 17
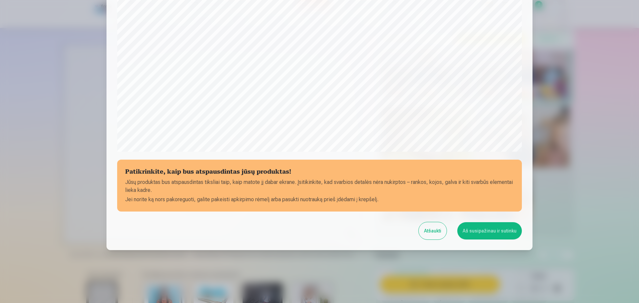
scroll to position [176, 0]
click at [478, 235] on button "Aš susipažinau ir sutinku" at bounding box center [489, 230] width 65 height 17
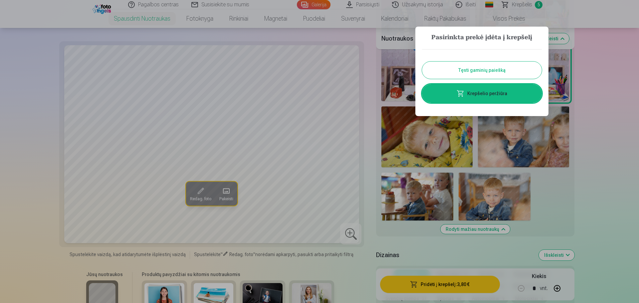
click at [482, 90] on link "Krepšelio peržiūra" at bounding box center [482, 93] width 120 height 19
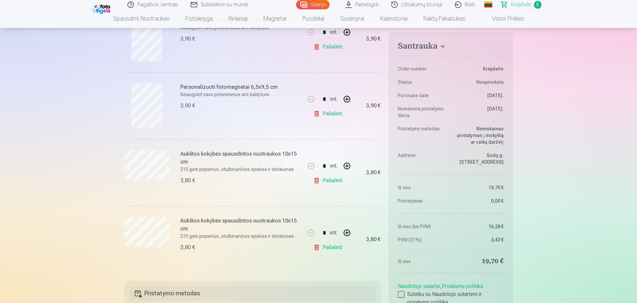
scroll to position [233, 0]
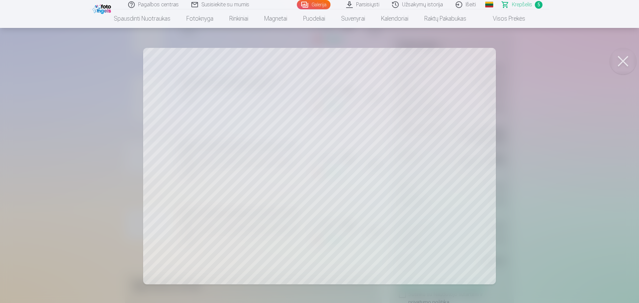
click at [620, 60] on button at bounding box center [623, 61] width 27 height 27
click at [618, 65] on button at bounding box center [623, 61] width 27 height 27
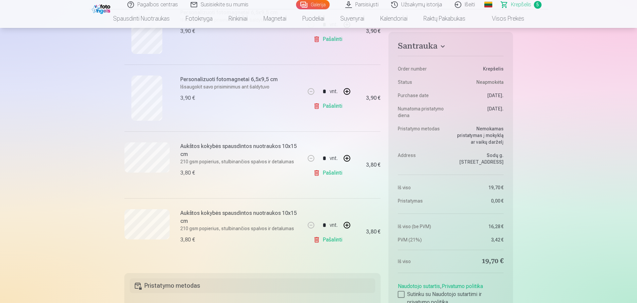
click at [345, 225] on button "button" at bounding box center [347, 225] width 16 height 16
click at [309, 226] on button "button" at bounding box center [311, 225] width 16 height 16
type input "*"
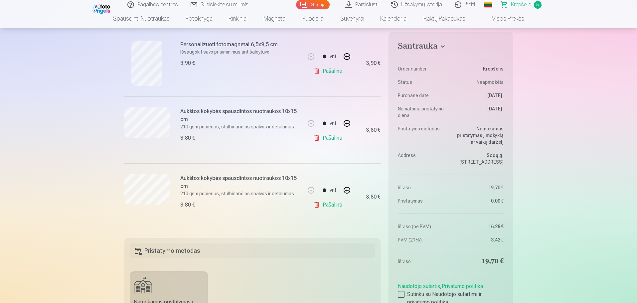
scroll to position [300, 0]
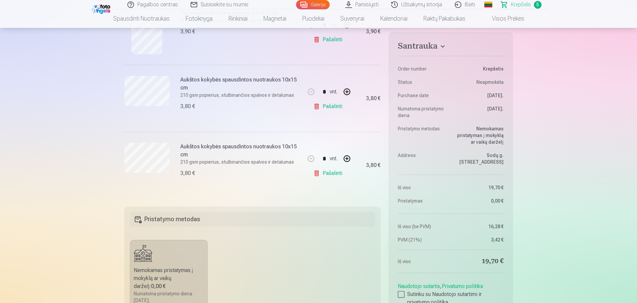
click at [316, 172] on link "Pašalinti" at bounding box center [330, 173] width 32 height 13
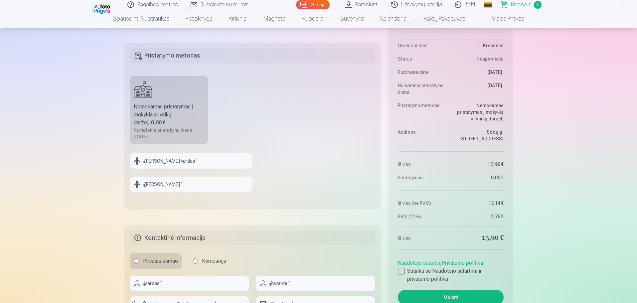
scroll to position [399, 0]
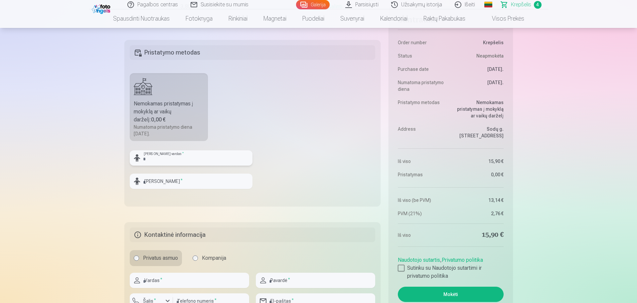
click at [153, 157] on input "text" at bounding box center [191, 157] width 123 height 15
type input "*******"
click at [154, 185] on input "text" at bounding box center [191, 181] width 123 height 15
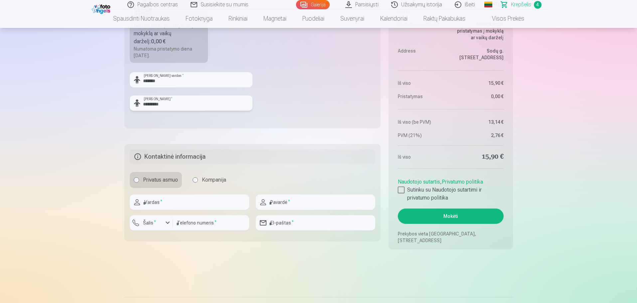
scroll to position [499, 0]
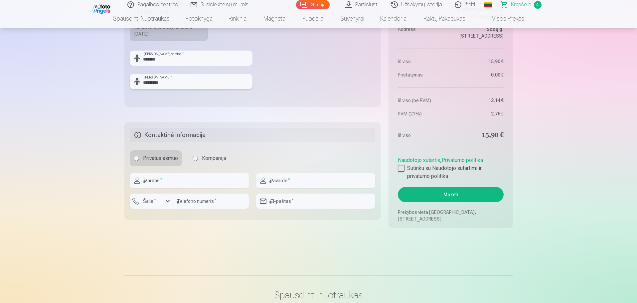
type input "*********"
click at [157, 185] on input "text" at bounding box center [189, 180] width 119 height 15
type input "*****"
type input "********"
type input "*********"
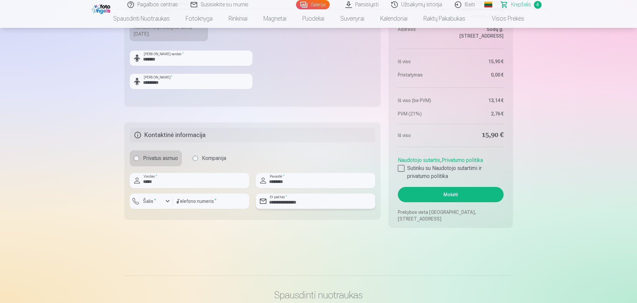
click at [269, 199] on input "**********" at bounding box center [315, 201] width 119 height 15
type input "**********"
click at [400, 166] on div at bounding box center [401, 168] width 7 height 7
click at [427, 194] on button "Mokėti" at bounding box center [451, 194] width 106 height 15
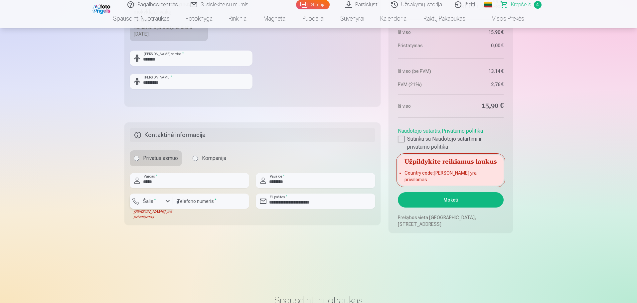
click at [151, 202] on label "Šalis *" at bounding box center [149, 201] width 18 height 7
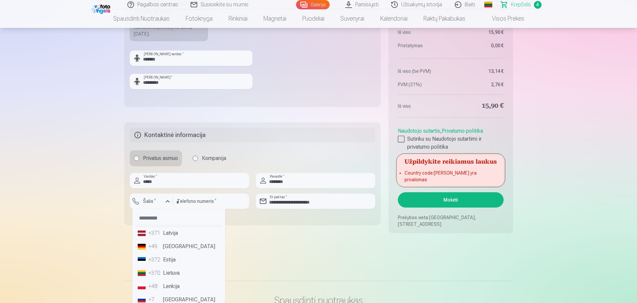
click at [172, 274] on li "+370 Lietuva" at bounding box center [179, 273] width 88 height 13
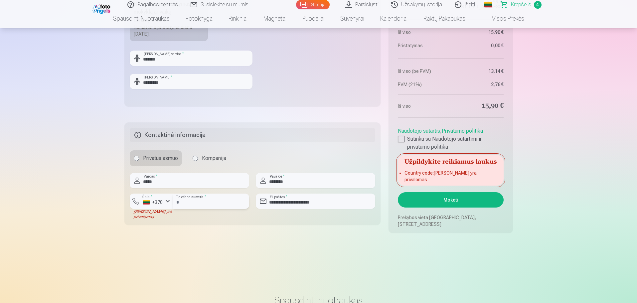
click at [176, 203] on input "*********" at bounding box center [211, 201] width 76 height 15
type input "********"
click at [223, 216] on div "******** Telefono numeris *" at bounding box center [211, 207] width 76 height 26
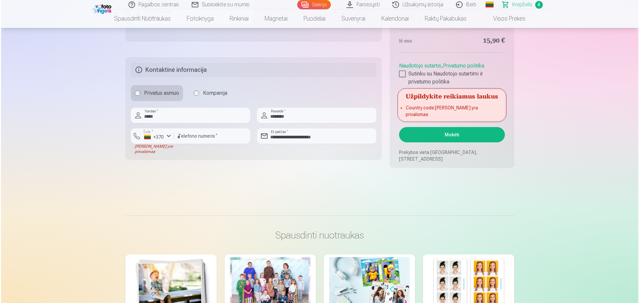
scroll to position [566, 0]
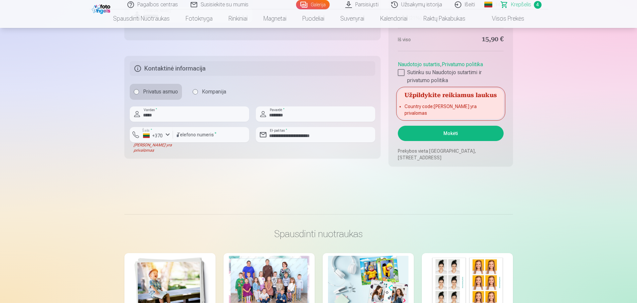
click at [456, 134] on button "Mokėti" at bounding box center [451, 133] width 106 height 15
